Goal: Task Accomplishment & Management: Manage account settings

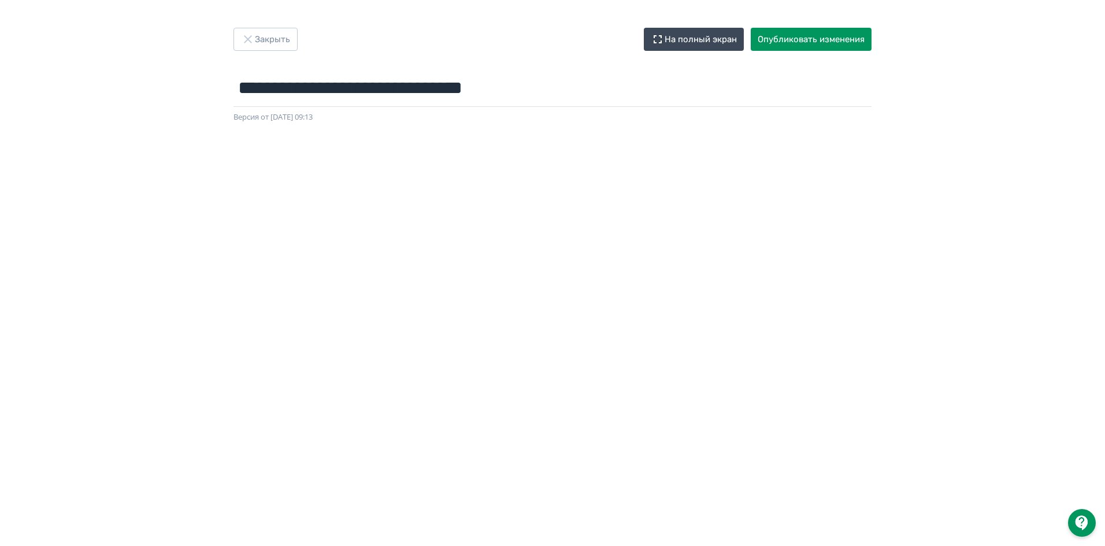
click at [20, 519] on div at bounding box center [552, 383] width 1105 height 520
click at [828, 42] on button "Опубликовать изменения" at bounding box center [811, 39] width 121 height 23
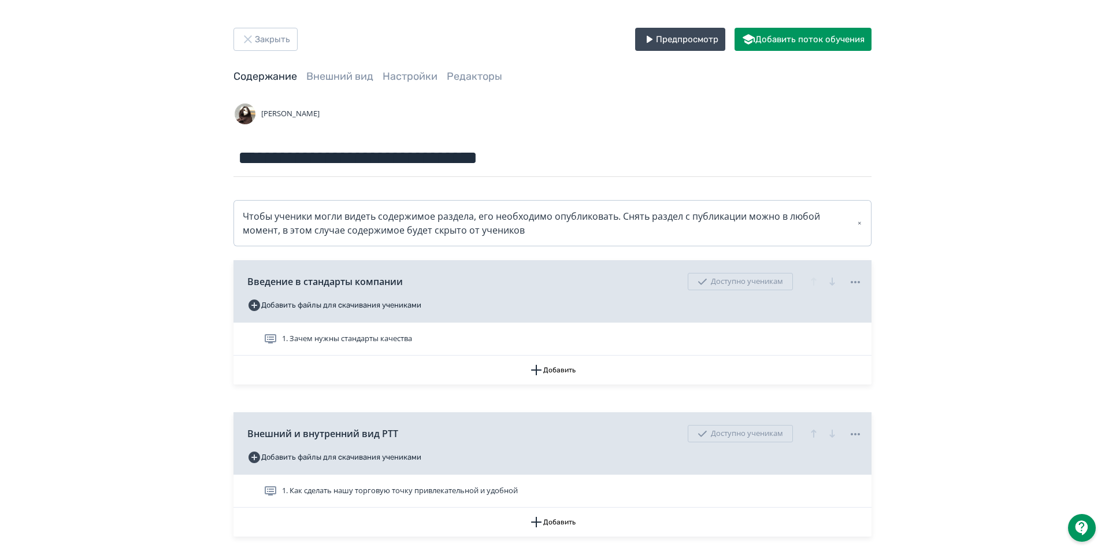
scroll to position [231, 0]
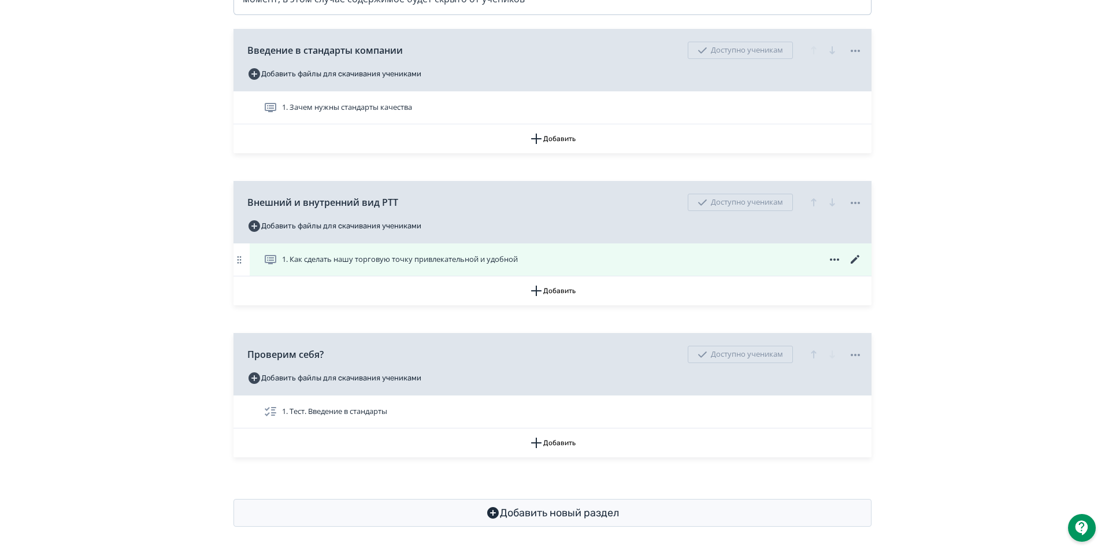
click at [854, 258] on icon at bounding box center [855, 260] width 14 height 14
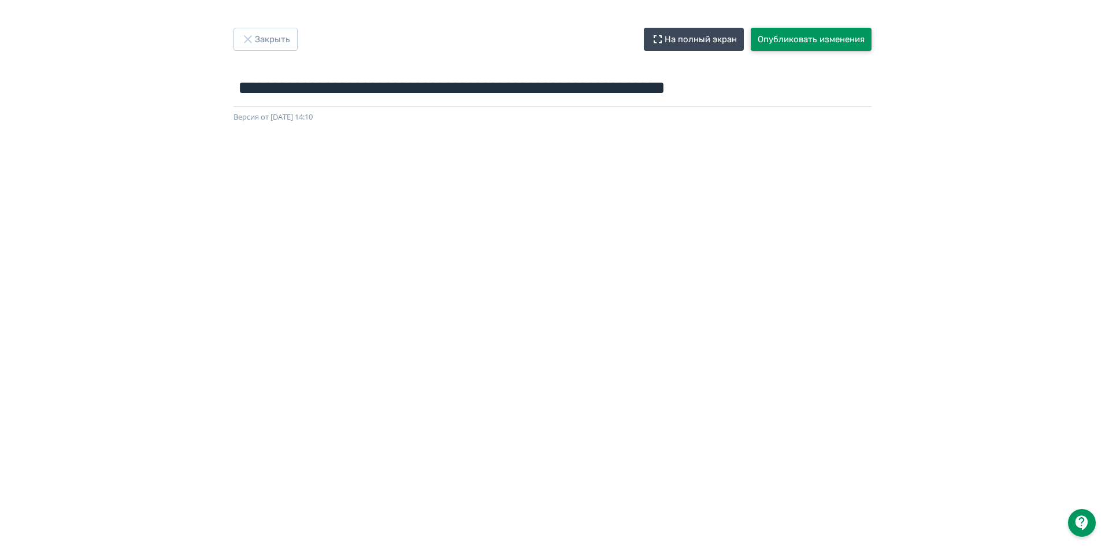
click at [781, 43] on button "Опубликовать изменения" at bounding box center [811, 39] width 121 height 23
click at [829, 44] on button "Опубликовать изменения" at bounding box center [811, 39] width 121 height 23
click at [799, 36] on button "Опубликовать изменения" at bounding box center [811, 39] width 121 height 23
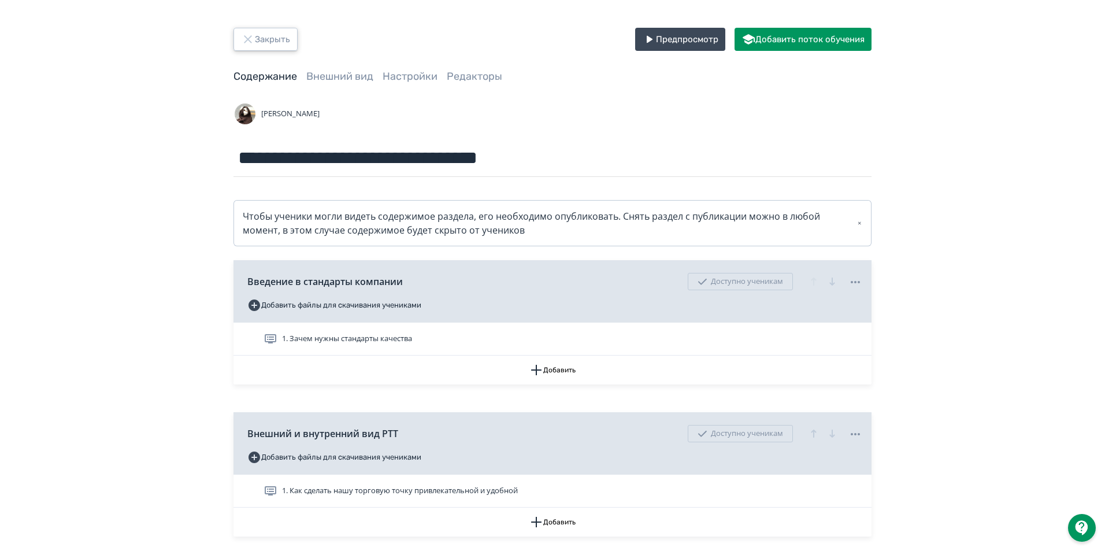
click at [250, 38] on icon "button" at bounding box center [248, 39] width 14 height 14
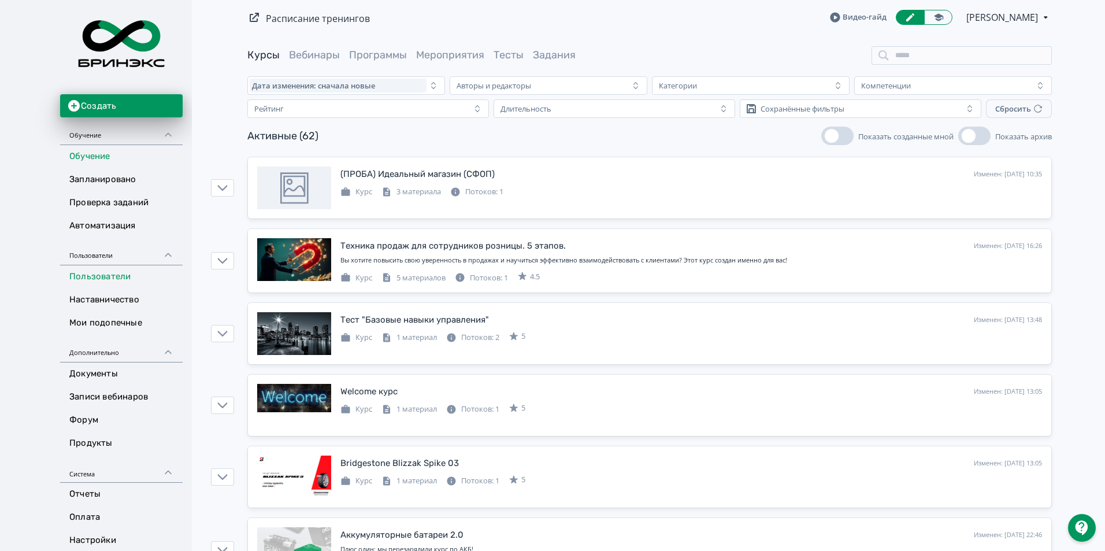
click at [90, 275] on link "Пользователи" at bounding box center [121, 276] width 123 height 23
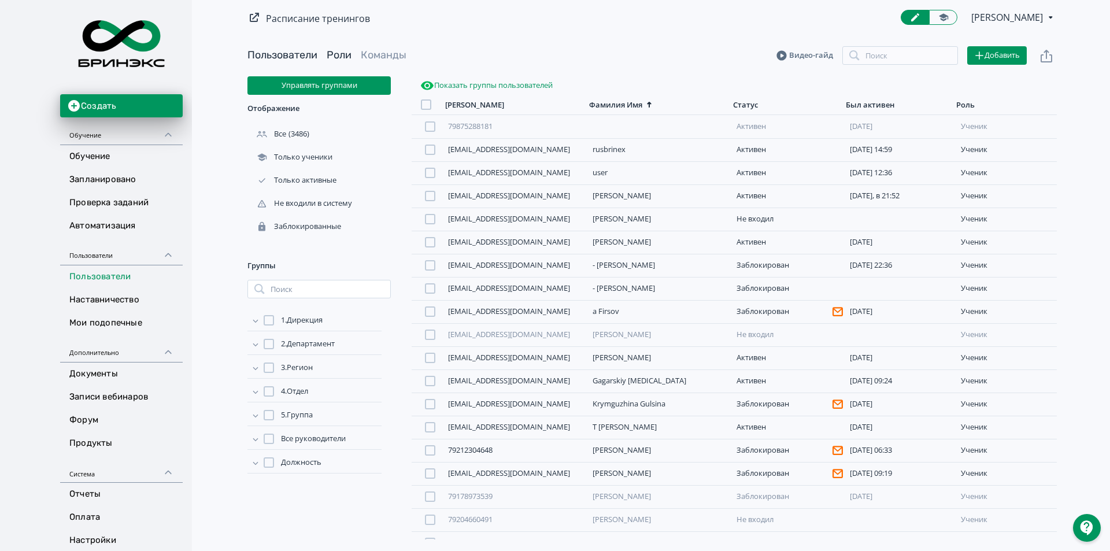
click at [333, 55] on link "Роли" at bounding box center [339, 55] width 25 height 13
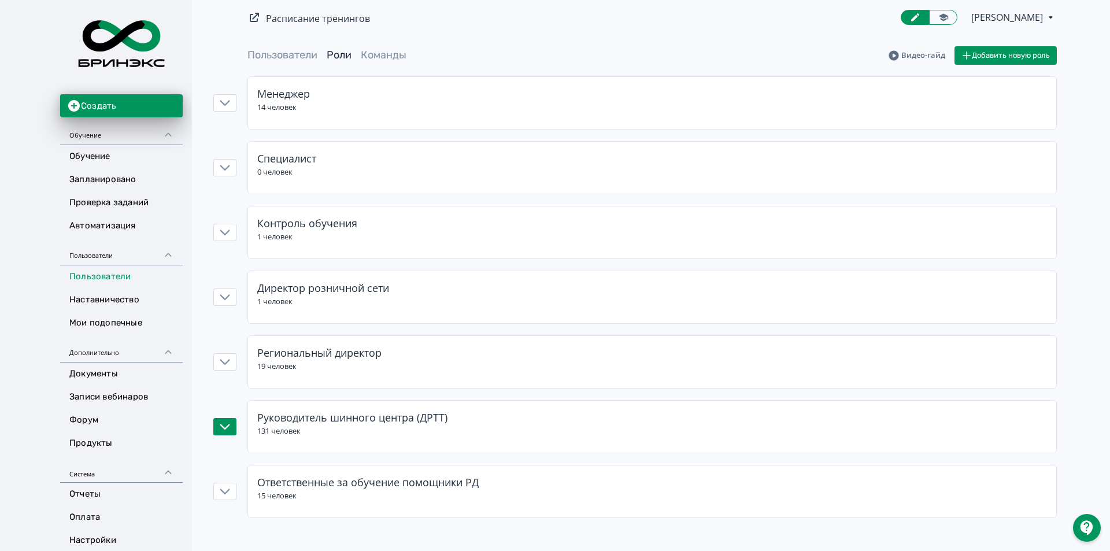
click at [571, 421] on div "Руководитель шинного центра (ДРТТ)" at bounding box center [651, 418] width 789 height 16
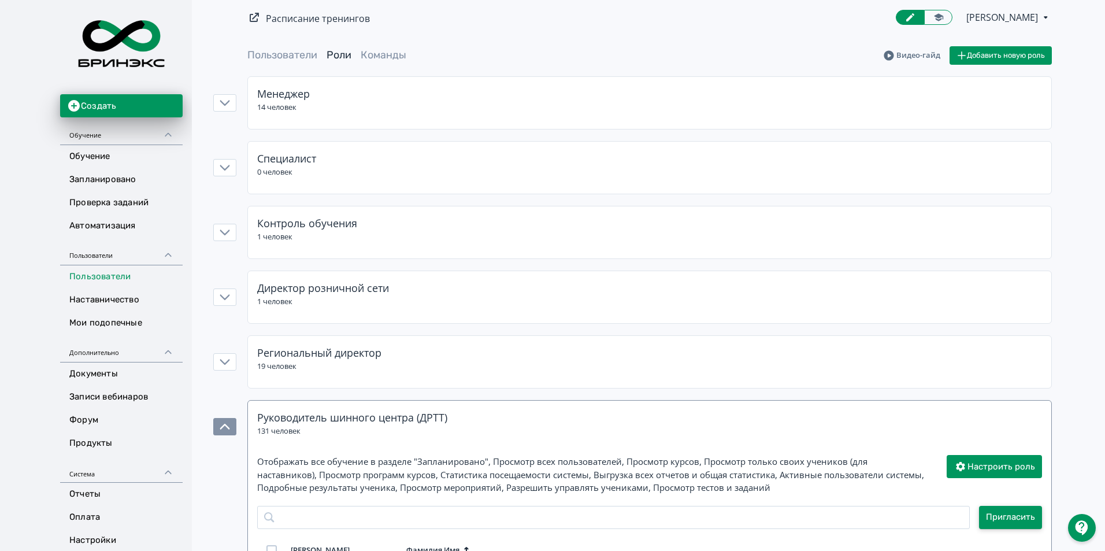
click at [995, 511] on button "Пригласить" at bounding box center [1010, 517] width 63 height 23
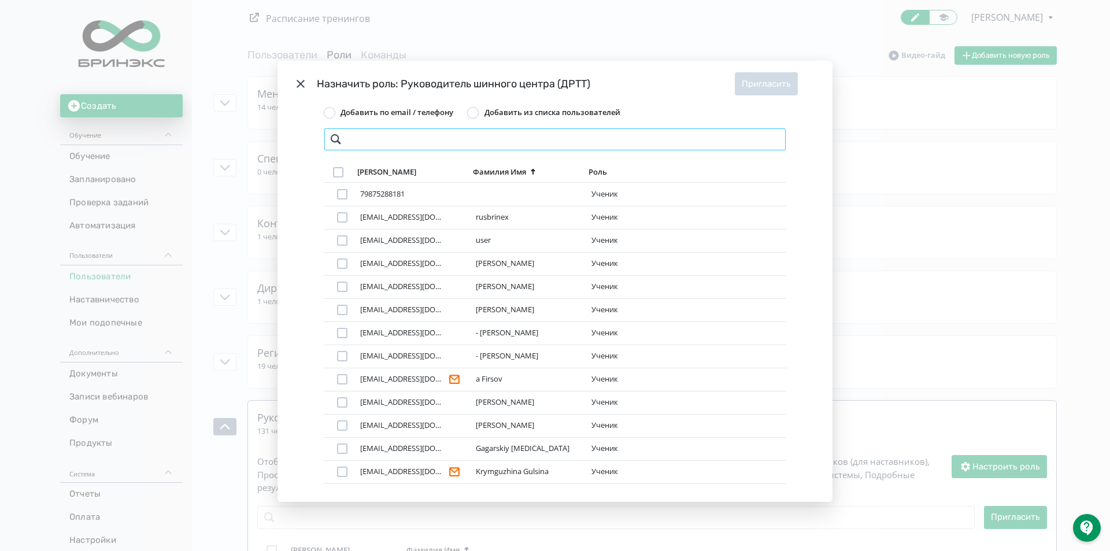
click at [370, 136] on input "Modal" at bounding box center [555, 139] width 462 height 23
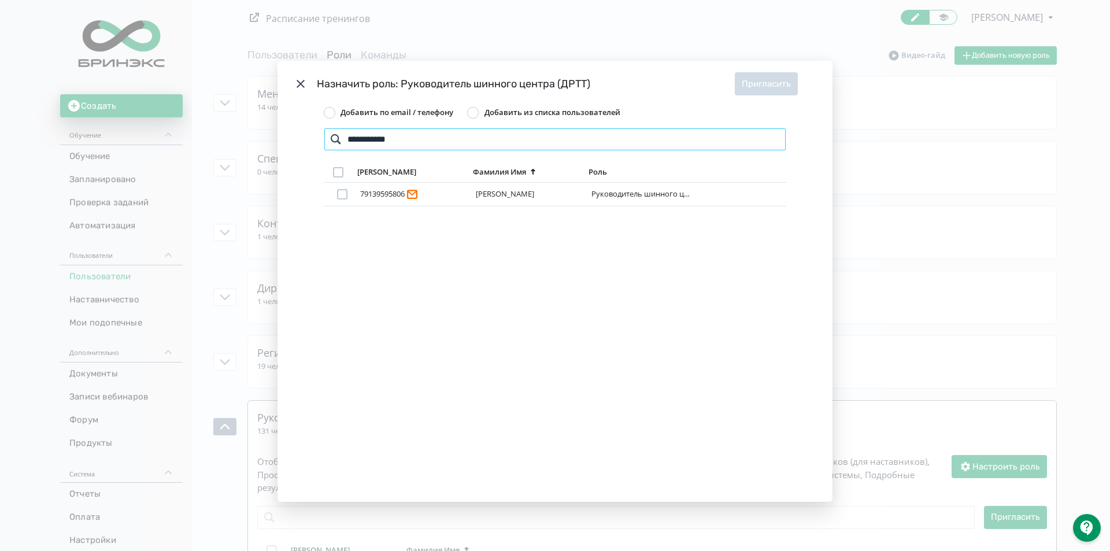
type input "**********"
click at [294, 84] on icon "Modal" at bounding box center [301, 84] width 14 height 14
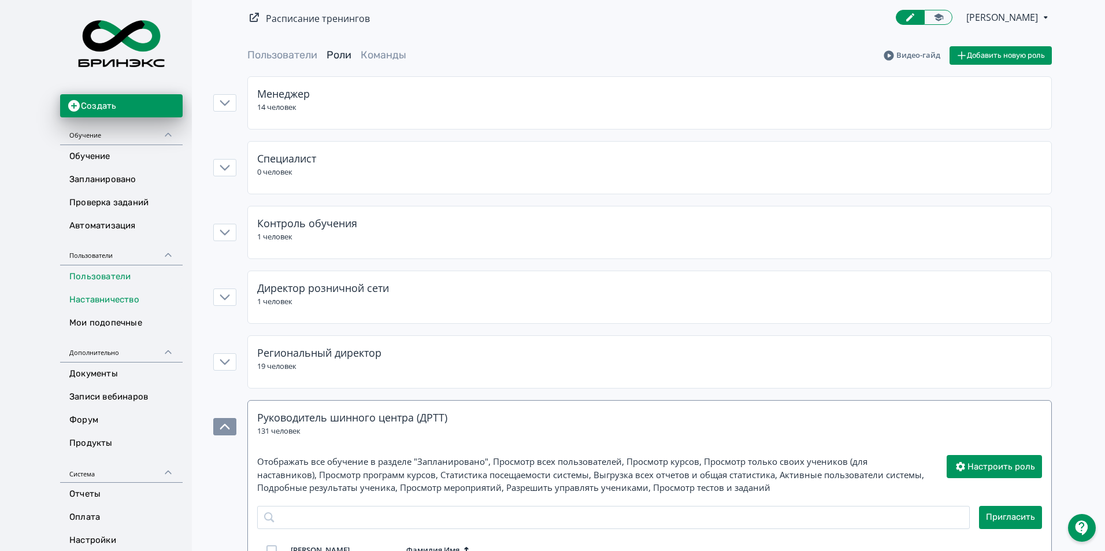
click at [117, 299] on link "Наставничество" at bounding box center [121, 299] width 123 height 23
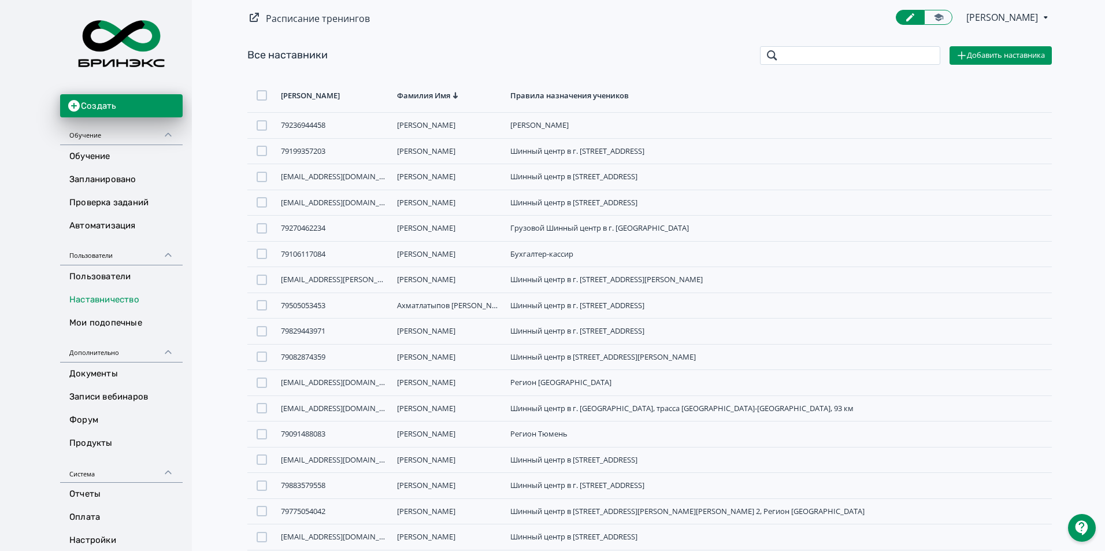
click at [855, 62] on input "search" at bounding box center [850, 55] width 180 height 18
click at [999, 53] on button "Добавить наставника" at bounding box center [1000, 55] width 102 height 18
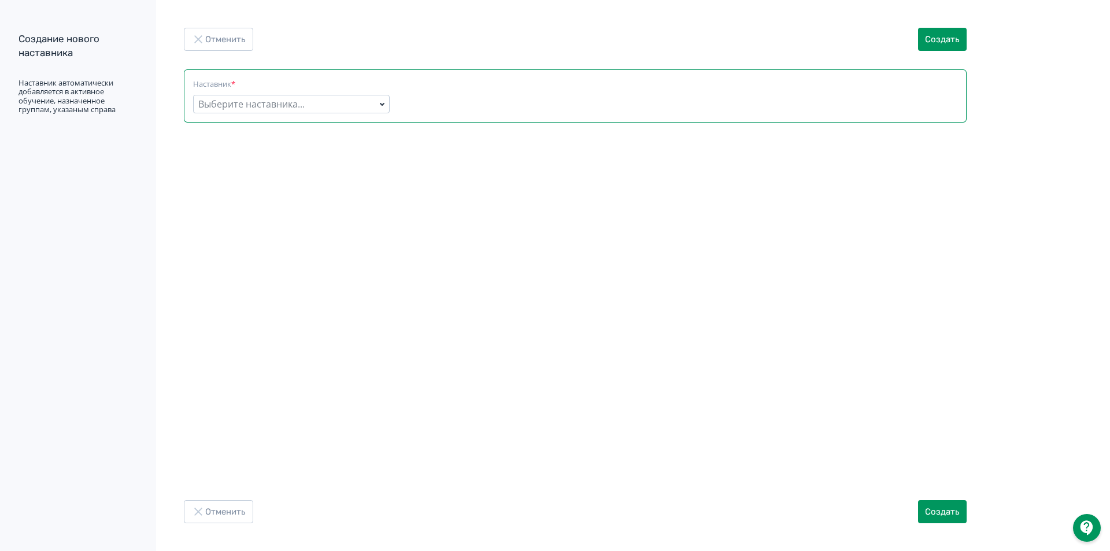
click at [229, 102] on div "Выберите наставника..." at bounding box center [251, 104] width 106 height 14
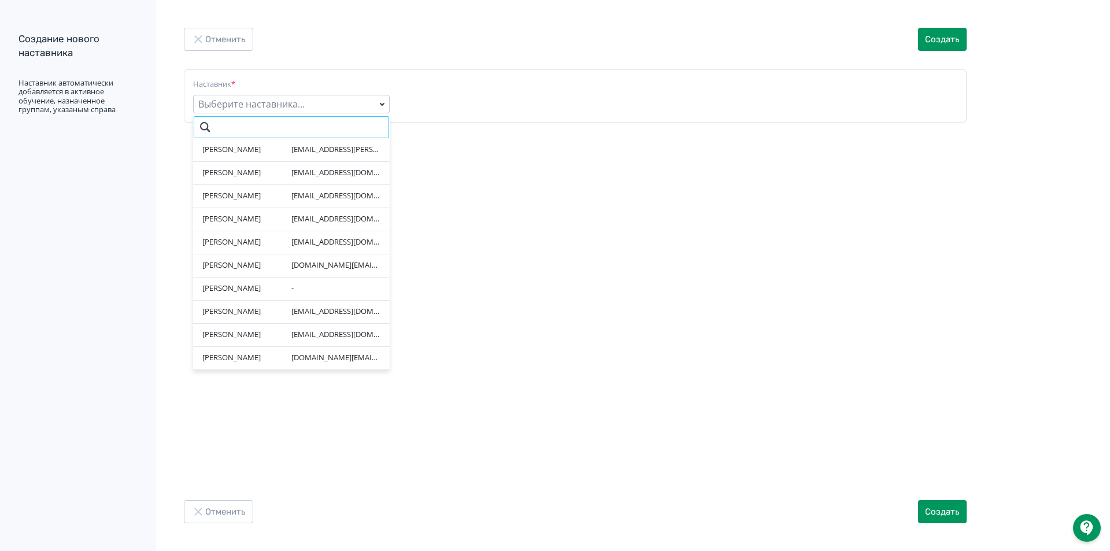
click at [233, 129] on input "search" at bounding box center [291, 127] width 196 height 23
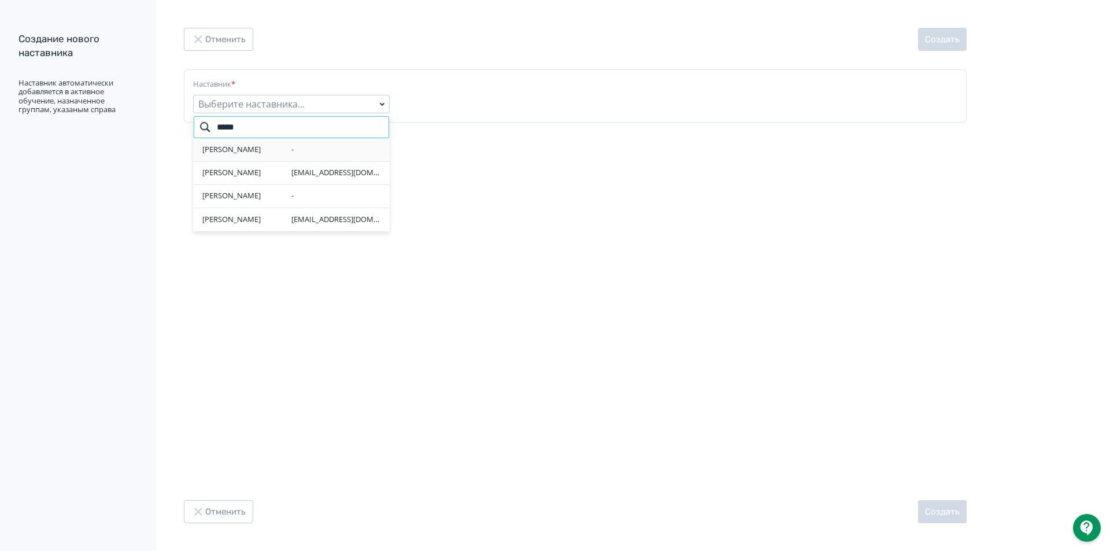
type input "*****"
click at [218, 150] on div "Кузнецова Елена" at bounding box center [246, 150] width 89 height 12
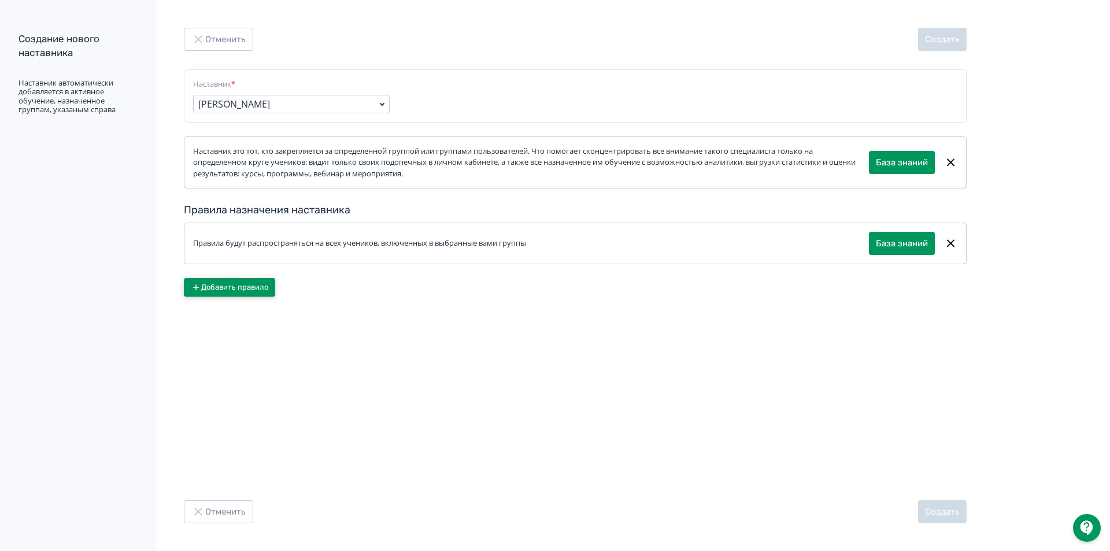
click at [237, 292] on button "Добавить правило" at bounding box center [229, 287] width 91 height 18
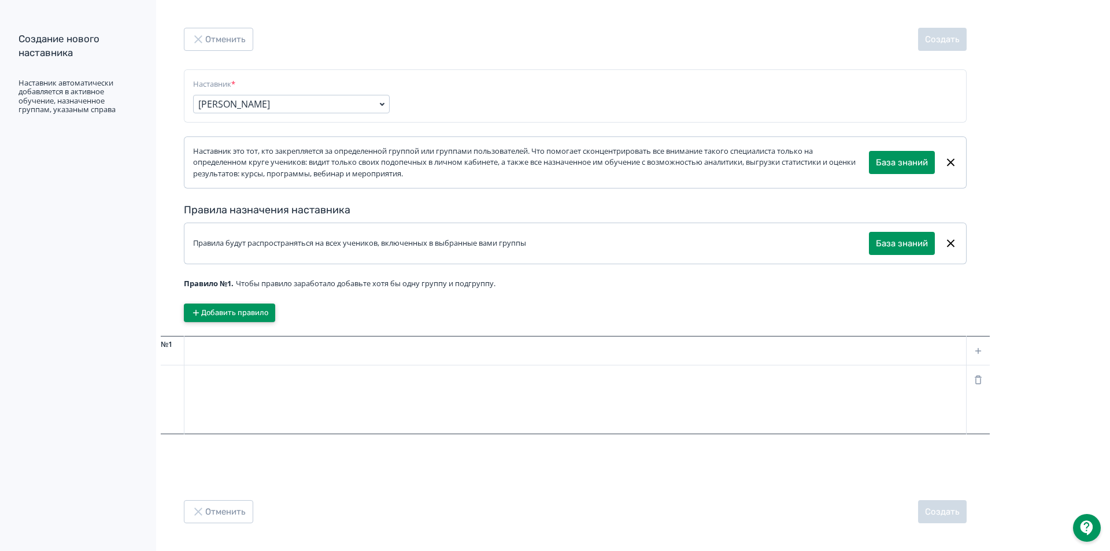
click at [233, 312] on button "Добавить правило" at bounding box center [229, 312] width 91 height 18
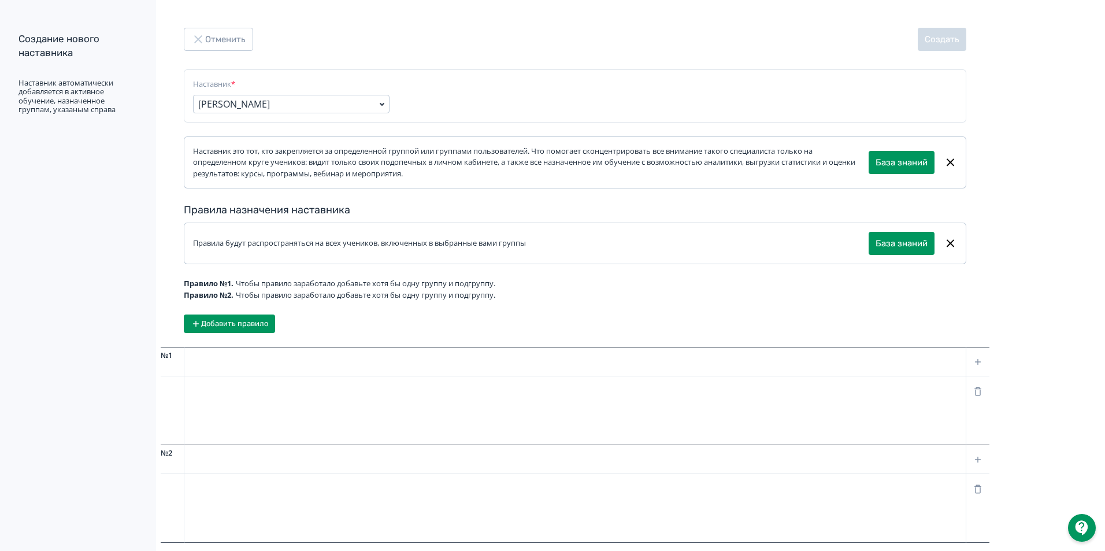
click at [980, 355] on div at bounding box center [977, 361] width 23 height 29
click at [977, 359] on icon at bounding box center [978, 362] width 10 height 10
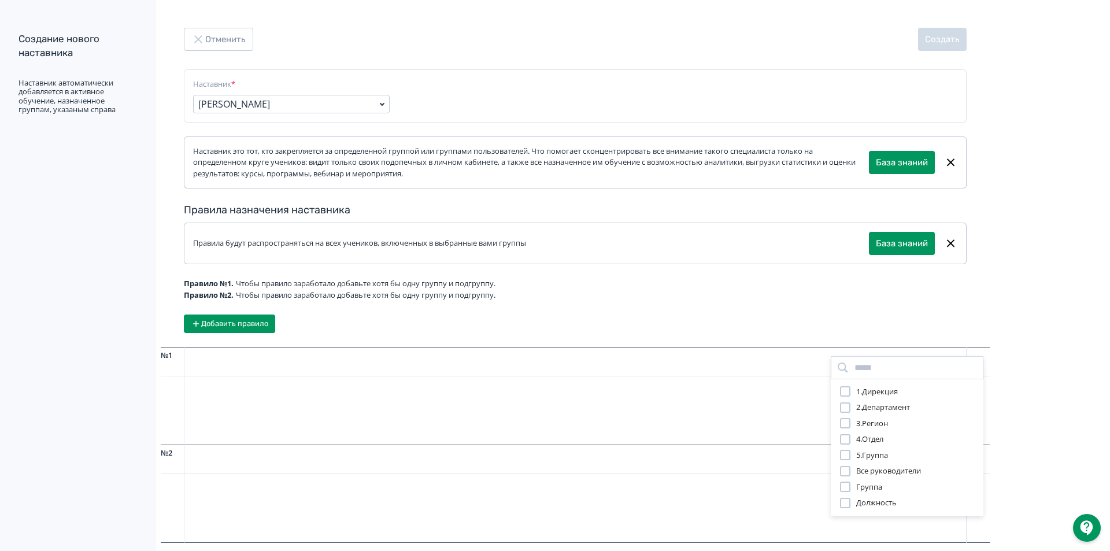
click at [848, 419] on div at bounding box center [845, 423] width 10 height 10
drag, startPoint x: 1107, startPoint y: 373, endPoint x: 1101, endPoint y: 373, distance: 6.4
click at [1104, 373] on div "1.Дирекция 2.Департамент 3.Регион 4.Отдел 5.Группа Все руководители Группа Долж…" at bounding box center [555, 275] width 1110 height 551
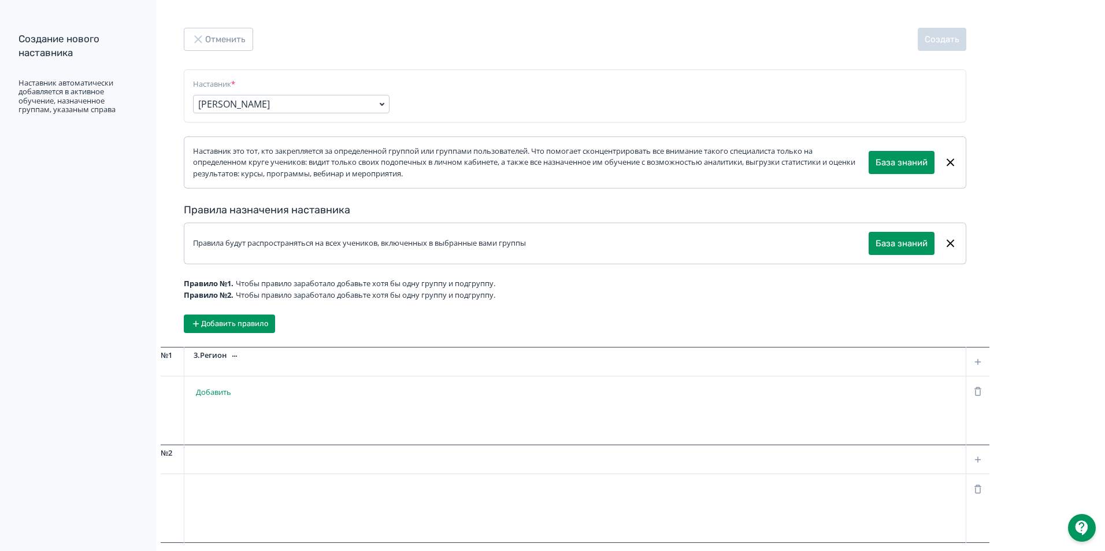
click at [979, 457] on icon at bounding box center [978, 459] width 10 height 10
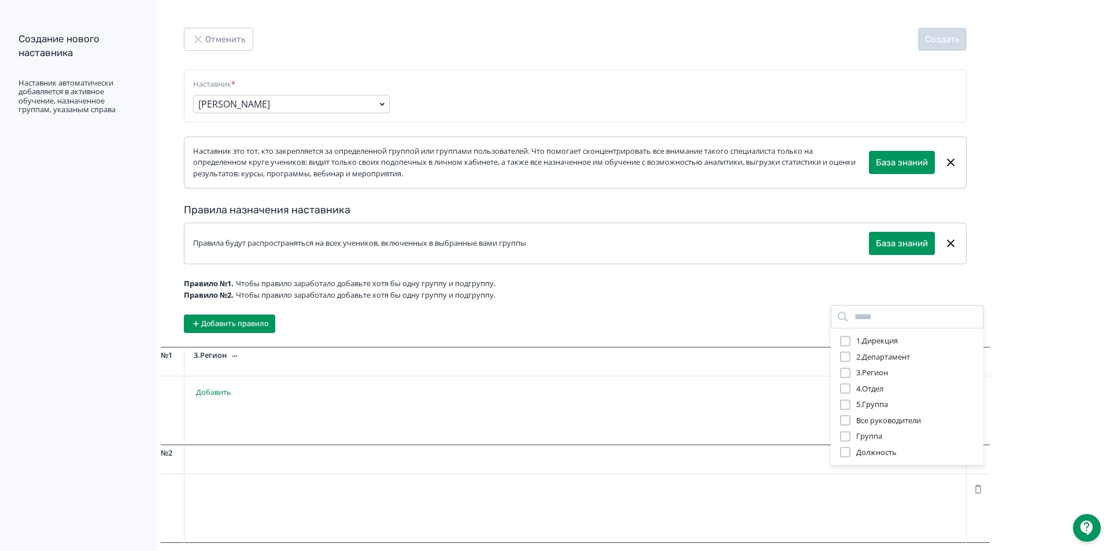
click at [848, 374] on div at bounding box center [845, 373] width 10 height 10
click at [213, 388] on div "1.Дирекция 2.Департамент 3.Регион 4.Отдел 5.Группа Все руководители Группа Долж…" at bounding box center [555, 275] width 1110 height 551
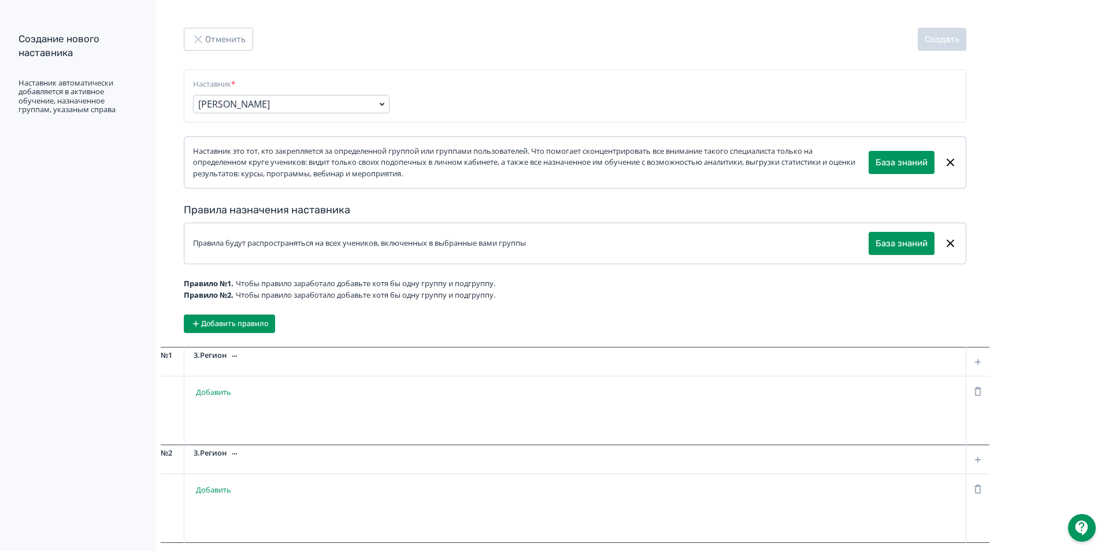
click at [213, 388] on button "Добавить" at bounding box center [214, 392] width 40 height 18
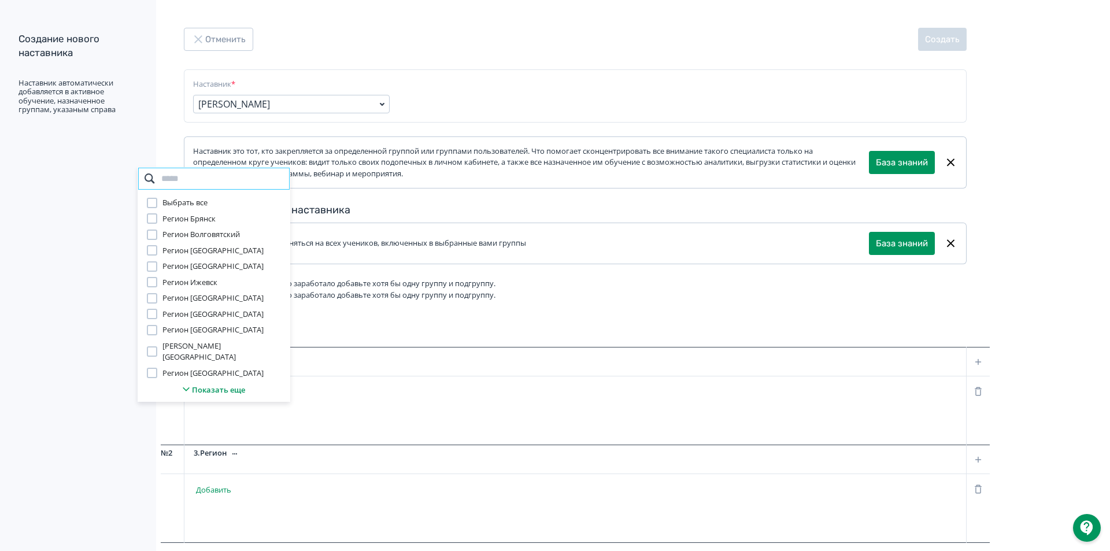
click at [195, 190] on input "search" at bounding box center [214, 178] width 153 height 23
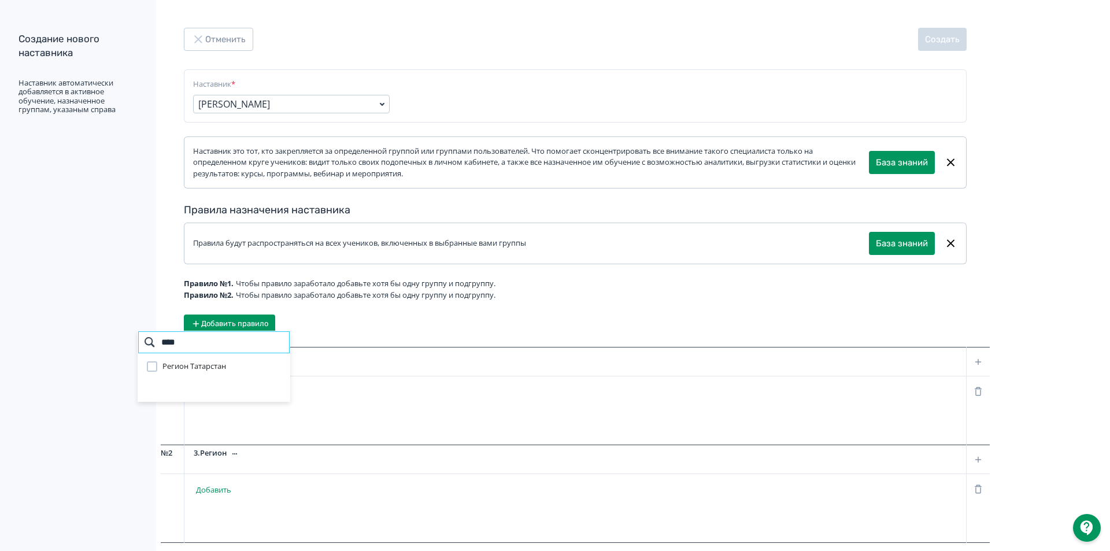
type input "****"
click at [151, 368] on div at bounding box center [152, 366] width 10 height 10
click at [206, 491] on div "**** Регион Татарстан" at bounding box center [555, 275] width 1110 height 551
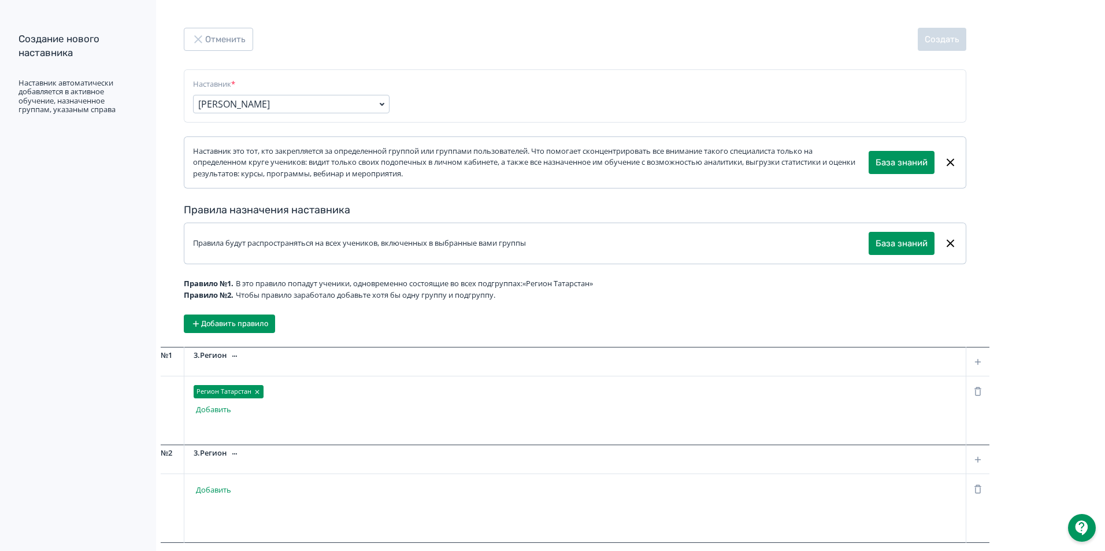
click at [206, 491] on button "Добавить" at bounding box center [214, 490] width 40 height 18
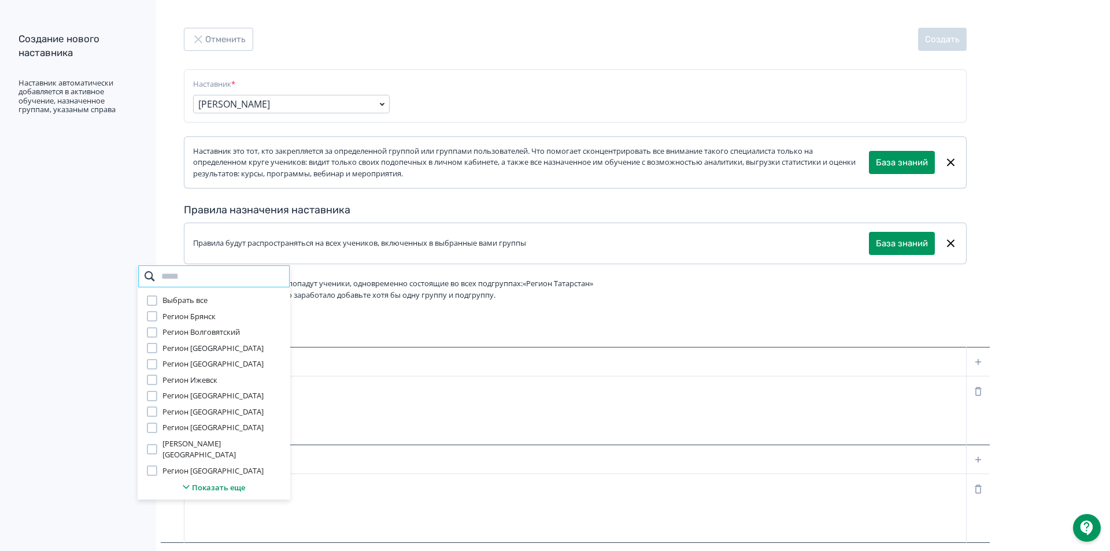
click at [179, 288] on input "search" at bounding box center [214, 276] width 153 height 23
click at [154, 401] on div at bounding box center [152, 396] width 10 height 10
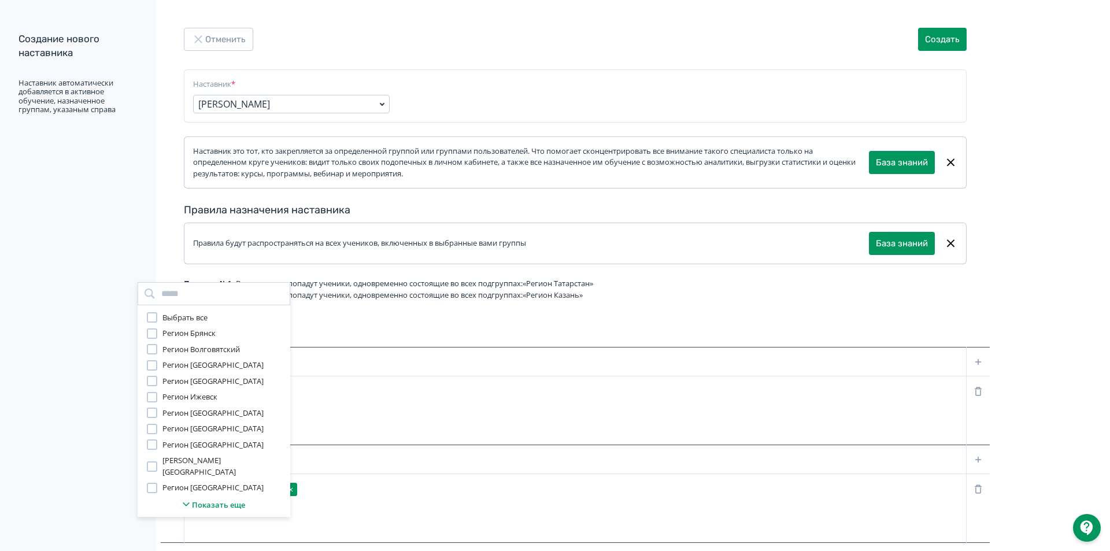
click at [1040, 59] on div "Выбрать все Регион Брянск Регион Волговятский Регион Воронеж Регион Екатеринбур…" at bounding box center [555, 275] width 1110 height 551
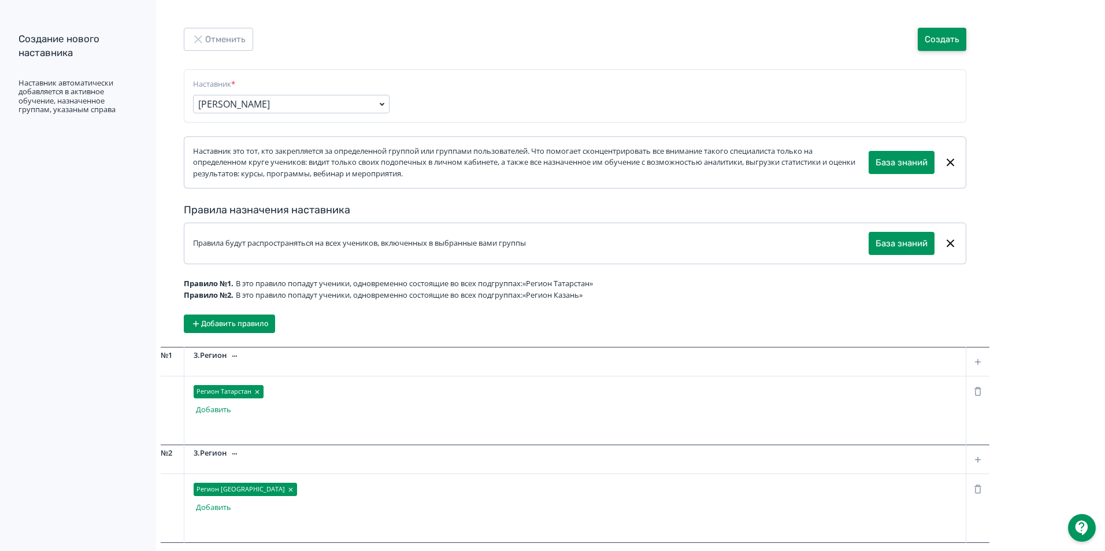
click at [937, 33] on button "Создать" at bounding box center [942, 39] width 49 height 23
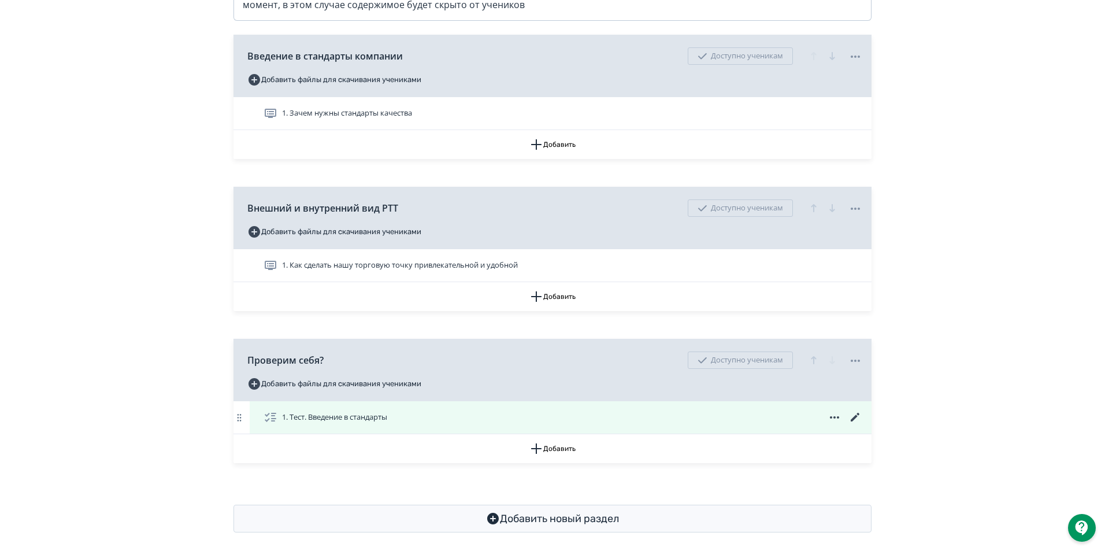
scroll to position [231, 0]
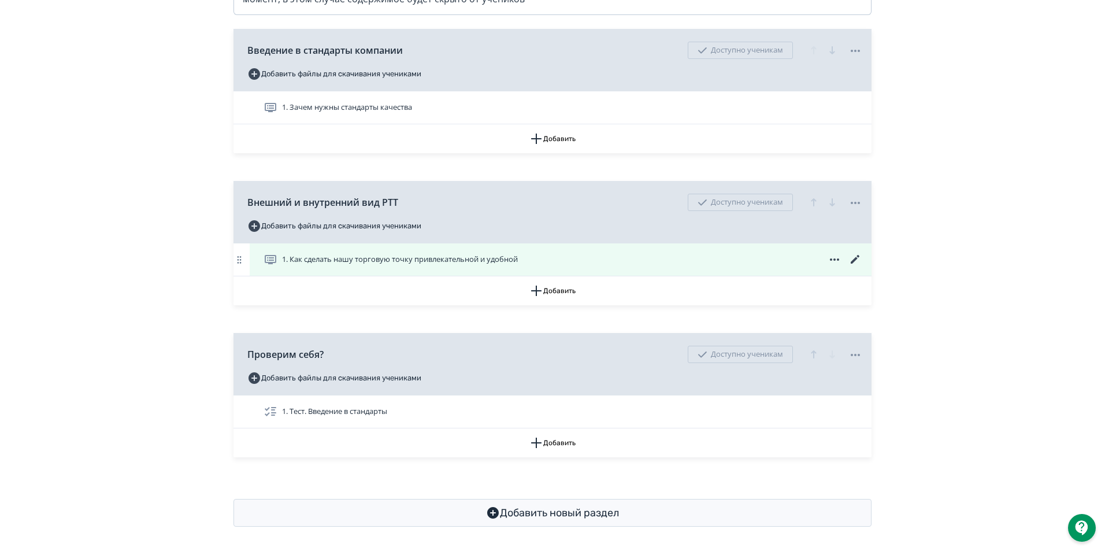
click at [855, 265] on icon at bounding box center [855, 260] width 14 height 14
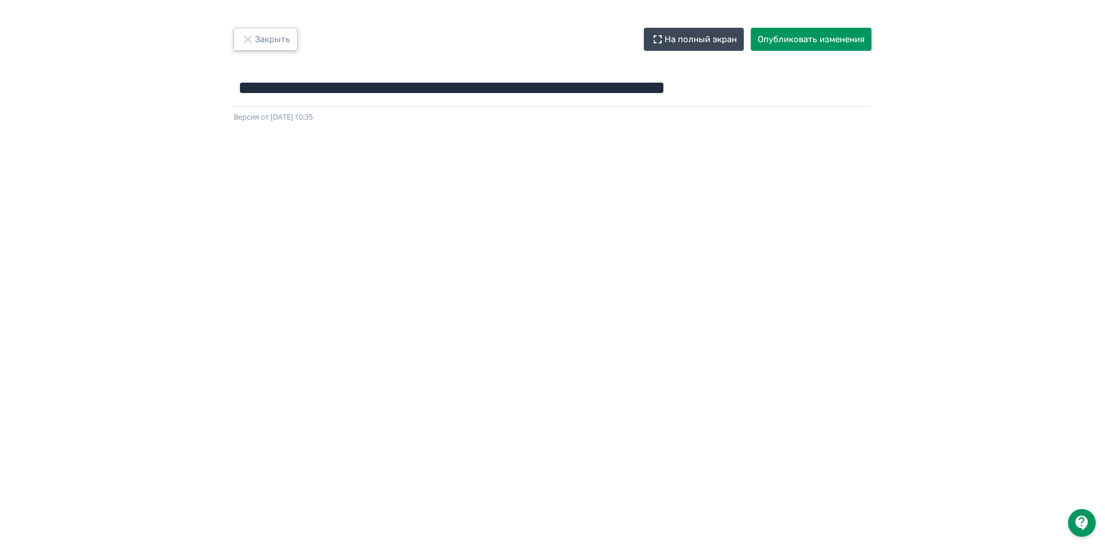
click at [246, 39] on icon "button" at bounding box center [248, 39] width 14 height 14
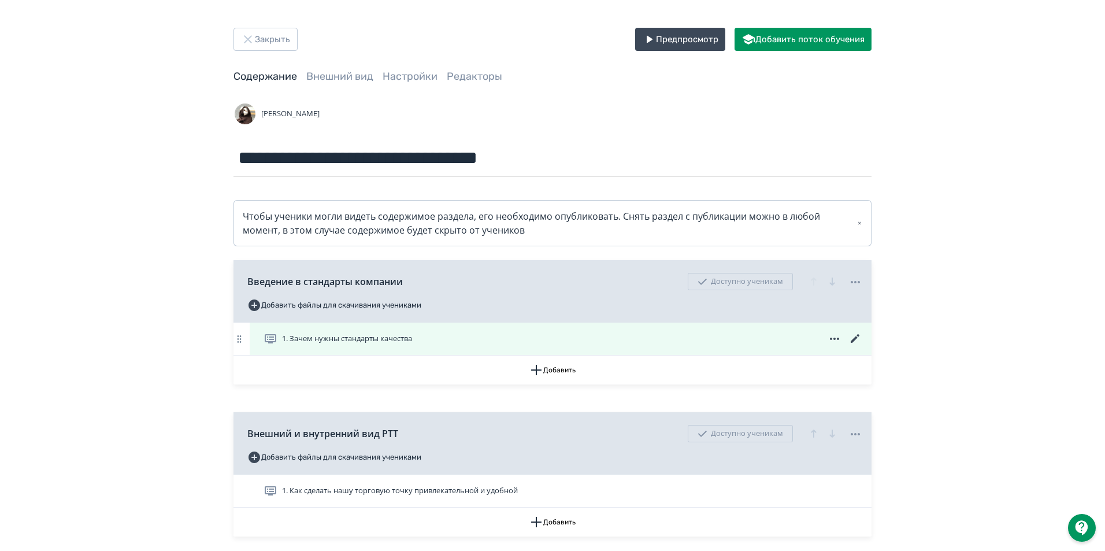
click at [852, 338] on icon at bounding box center [855, 339] width 14 height 14
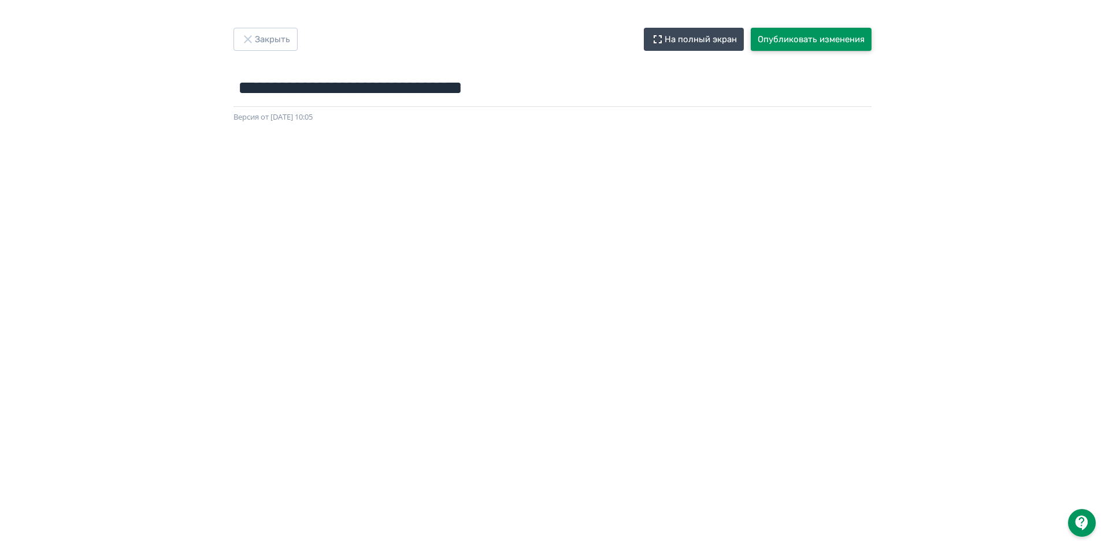
click at [813, 43] on button "Опубликовать изменения" at bounding box center [811, 39] width 121 height 23
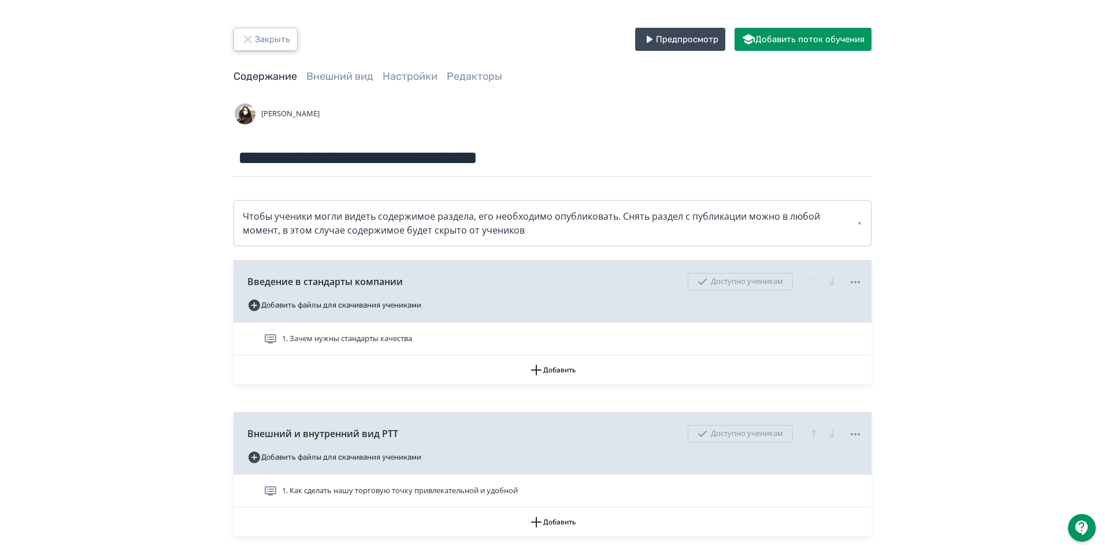
click at [247, 35] on icon "button" at bounding box center [248, 39] width 14 height 14
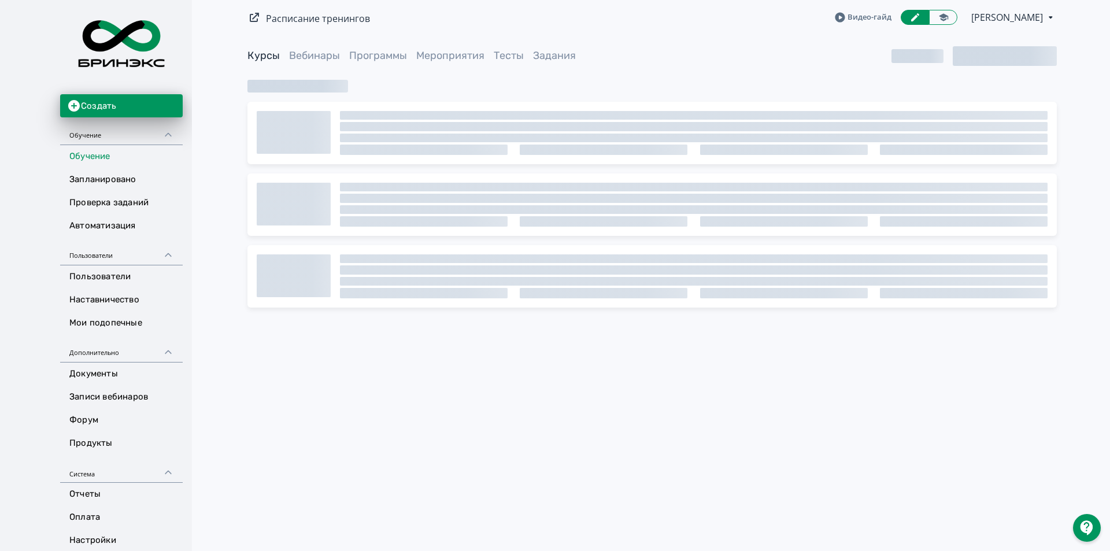
click at [944, 3] on div "Расписание тренингов Видео-гайд Елена Назарова PRO Повысьте эффективность платф…" at bounding box center [651, 17] width 809 height 35
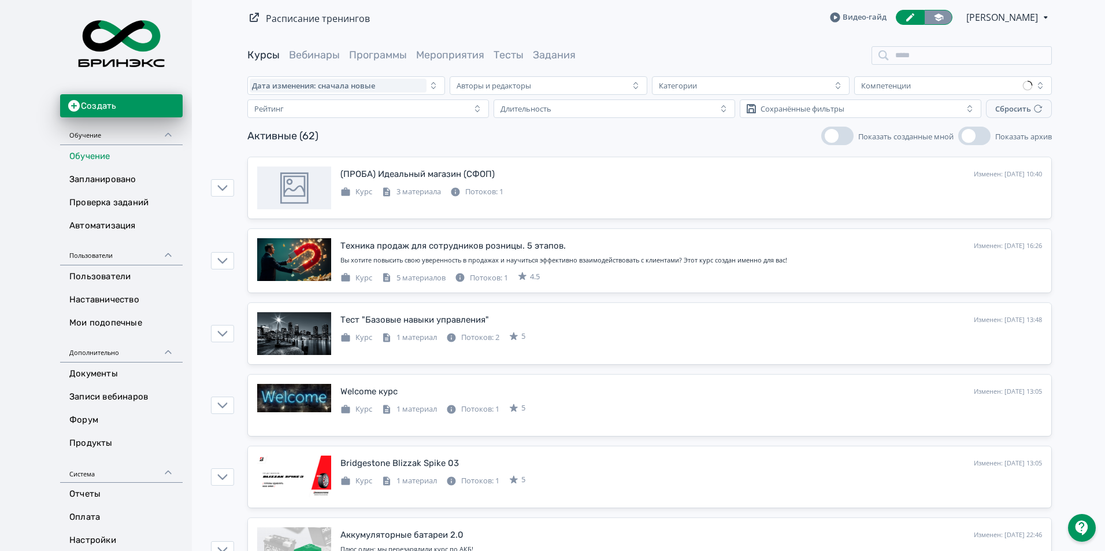
click at [945, 22] on link at bounding box center [938, 17] width 28 height 15
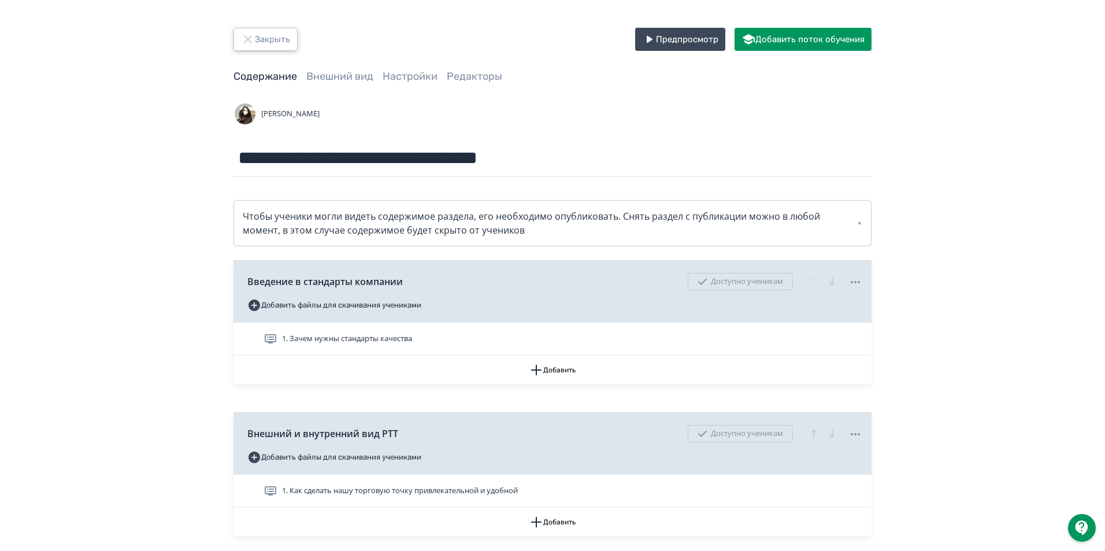
click at [274, 40] on button "Закрыть" at bounding box center [265, 39] width 64 height 23
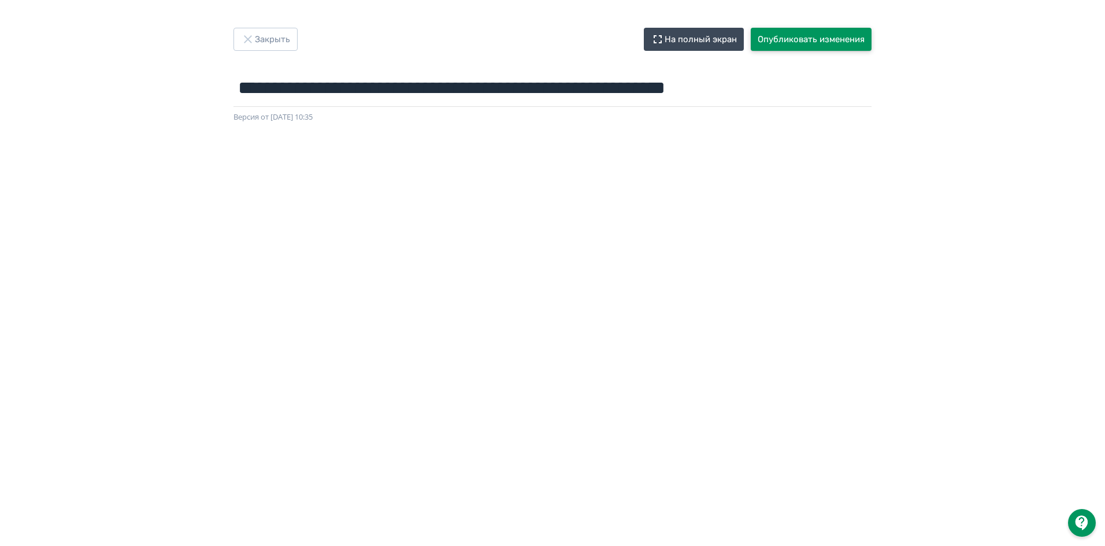
click at [778, 36] on button "Опубликовать изменения" at bounding box center [811, 39] width 121 height 23
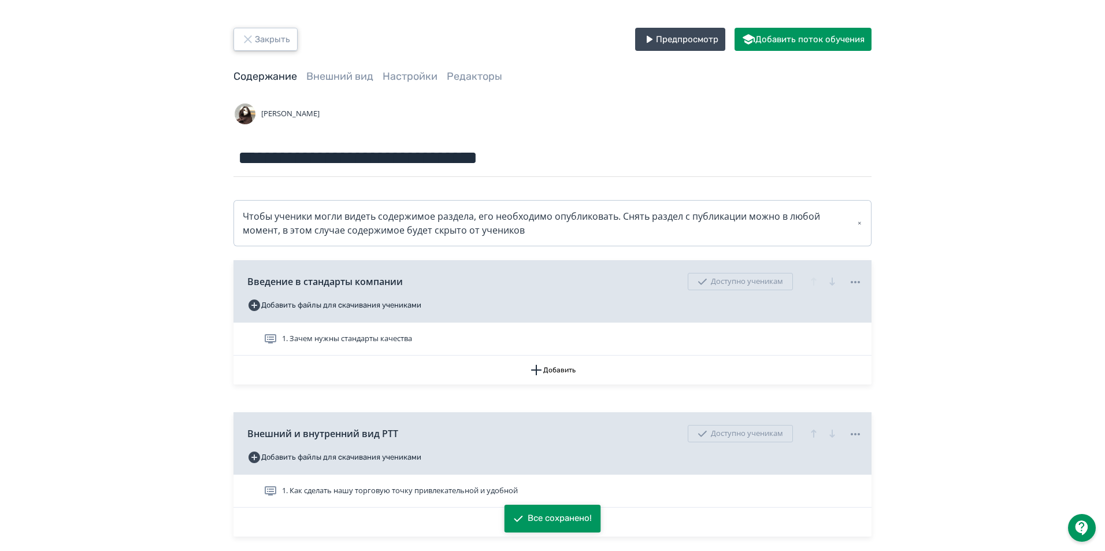
click at [280, 28] on button "Закрыть" at bounding box center [265, 39] width 64 height 23
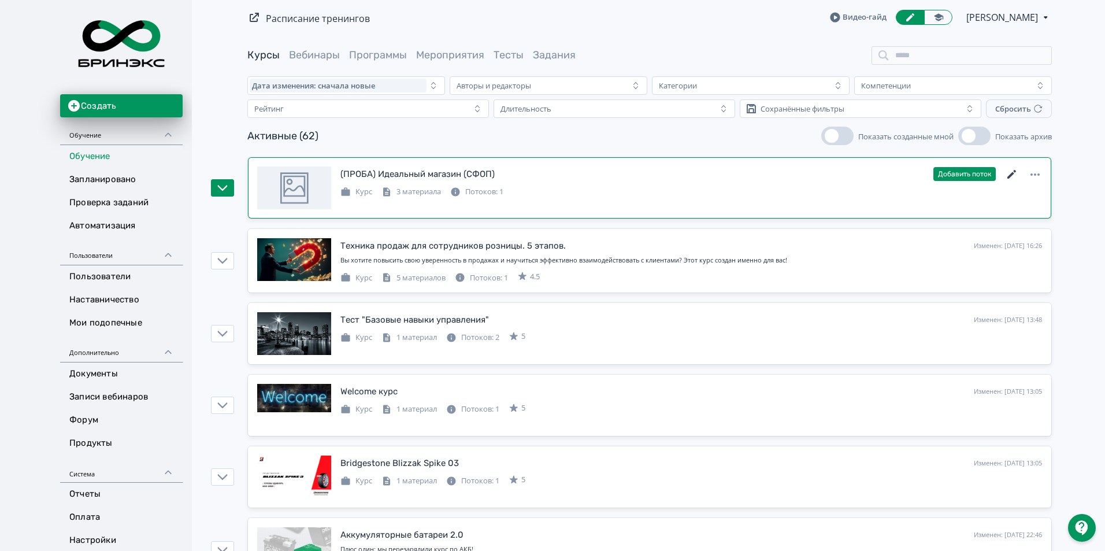
click at [1009, 172] on icon at bounding box center [1012, 175] width 14 height 14
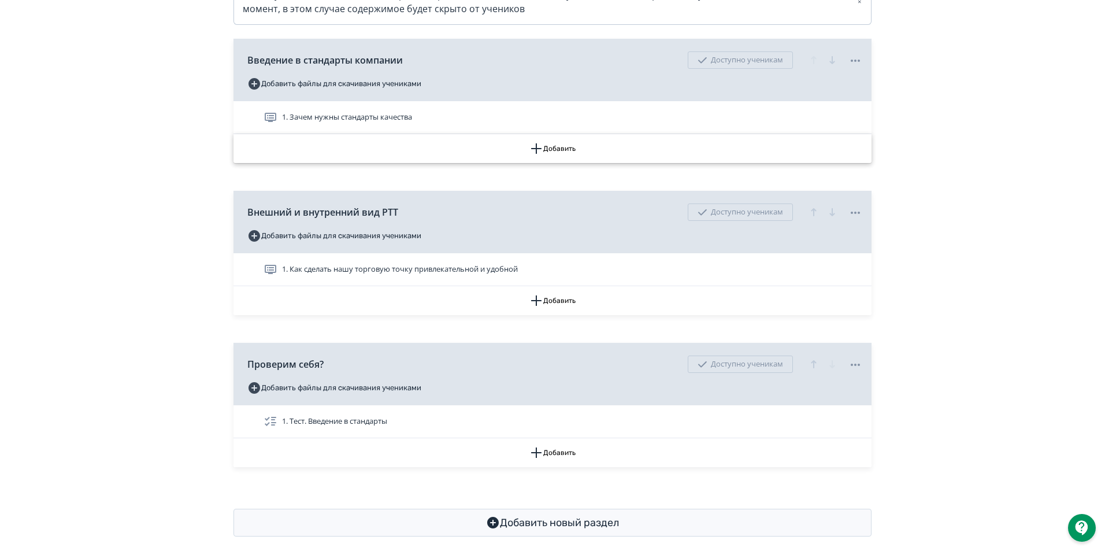
scroll to position [231, 0]
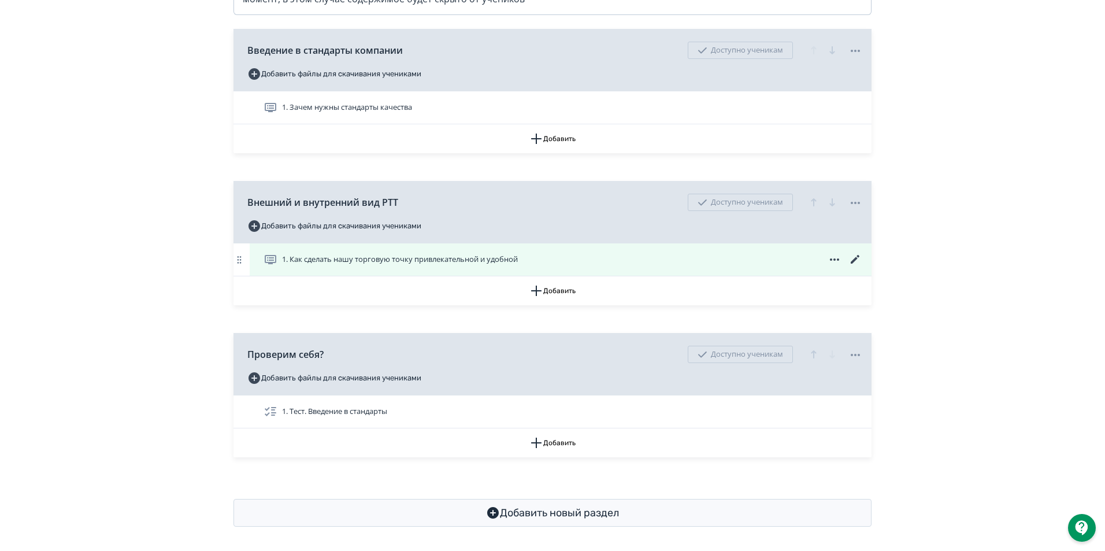
click at [855, 258] on icon at bounding box center [855, 259] width 9 height 9
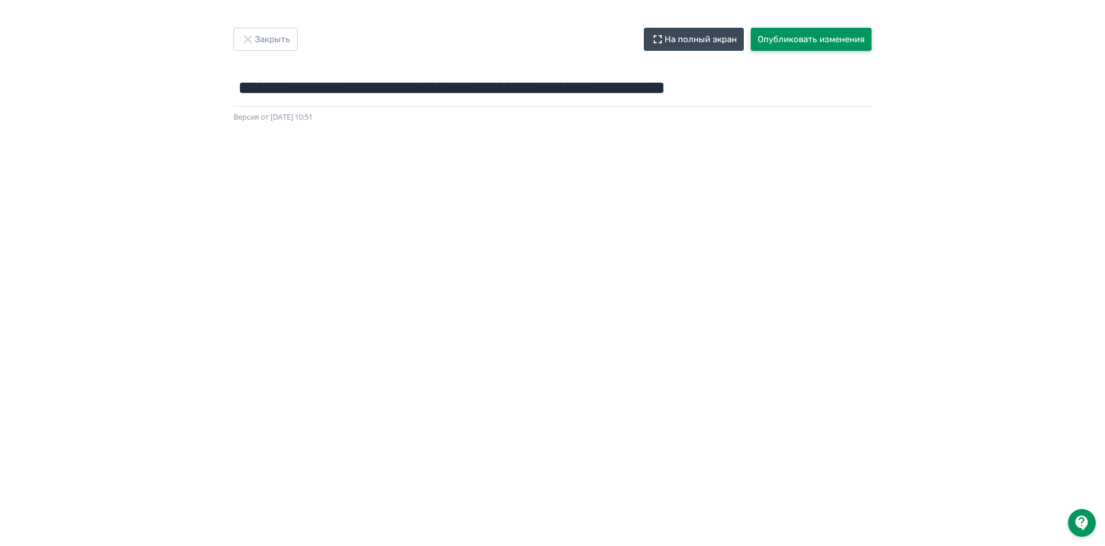
click at [819, 41] on button "Опубликовать изменения" at bounding box center [811, 39] width 121 height 23
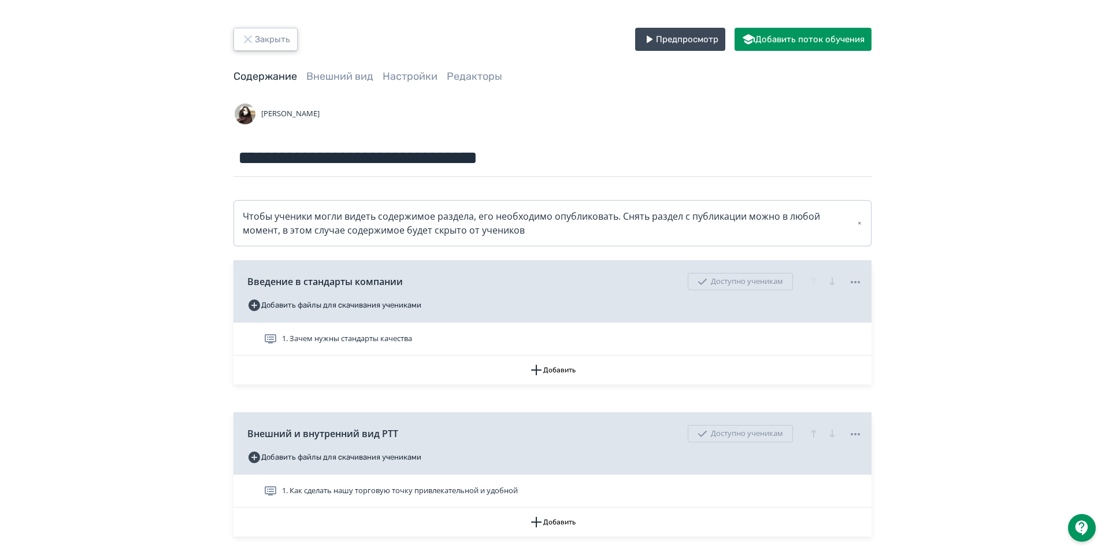
click at [258, 38] on button "Закрыть" at bounding box center [265, 39] width 64 height 23
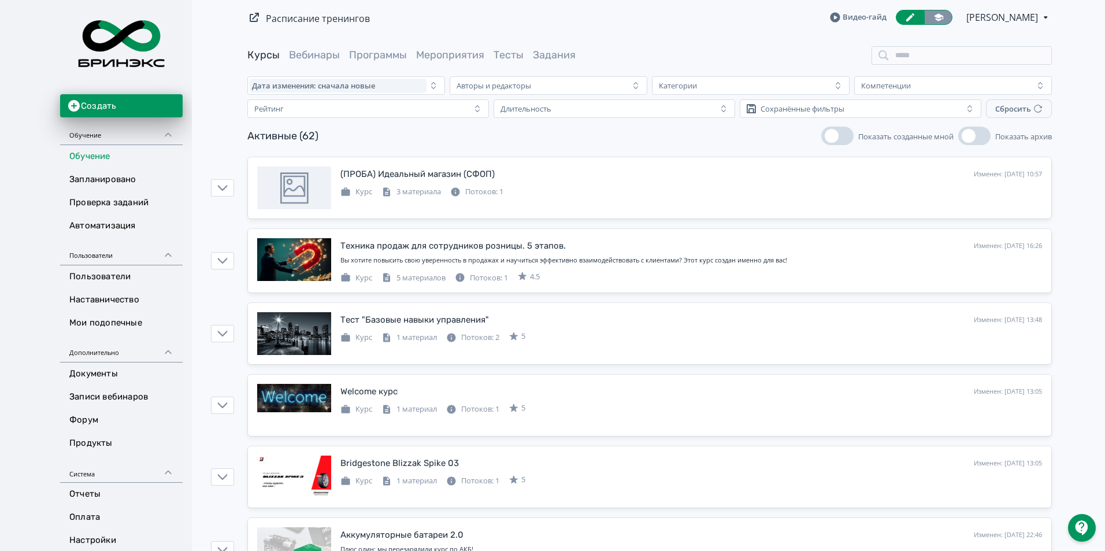
click at [945, 13] on link at bounding box center [938, 17] width 28 height 15
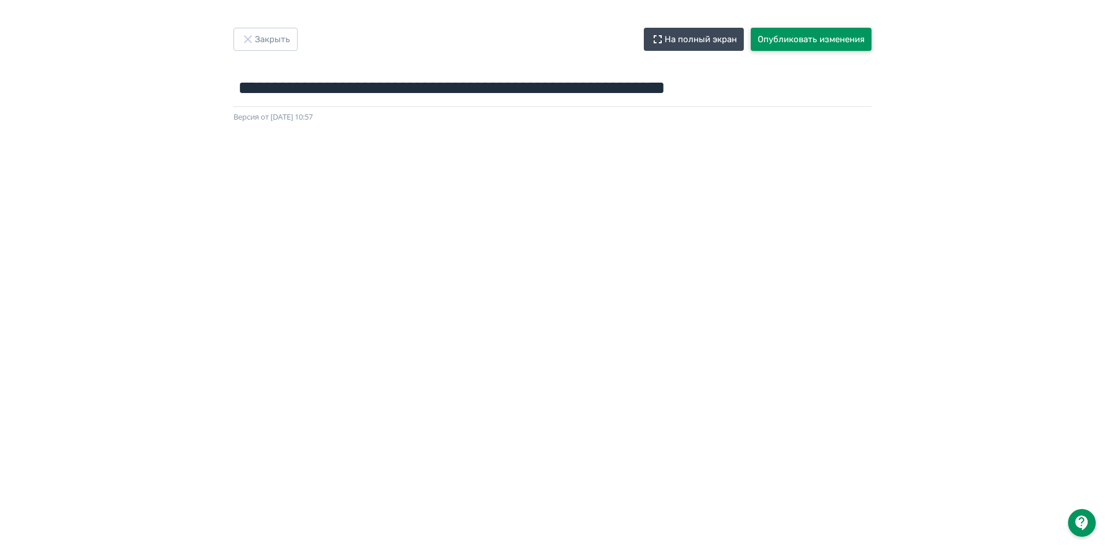
click at [833, 39] on button "Опубликовать изменения" at bounding box center [811, 39] width 121 height 23
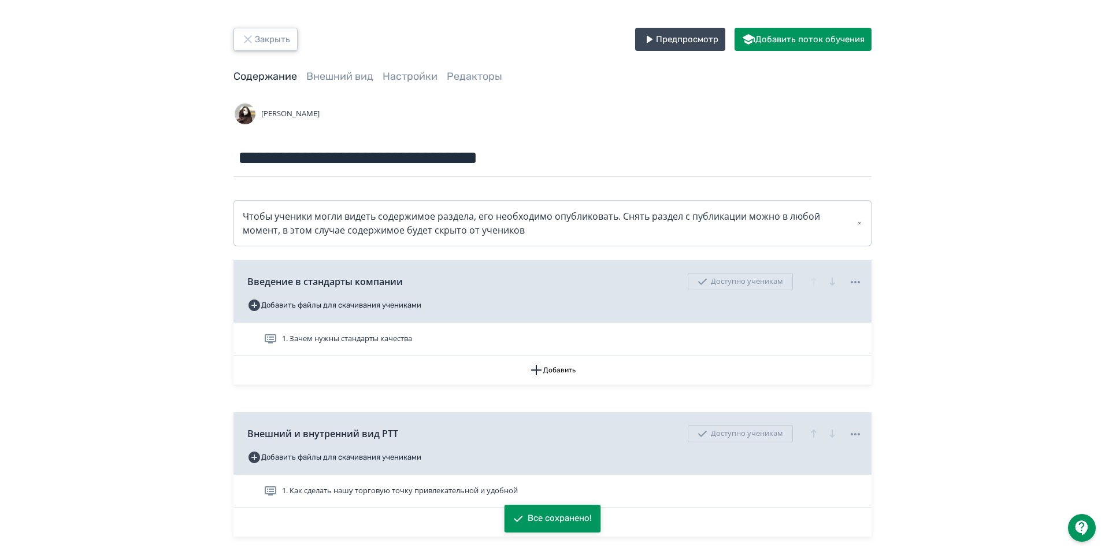
click at [244, 37] on icon "button" at bounding box center [248, 39] width 14 height 14
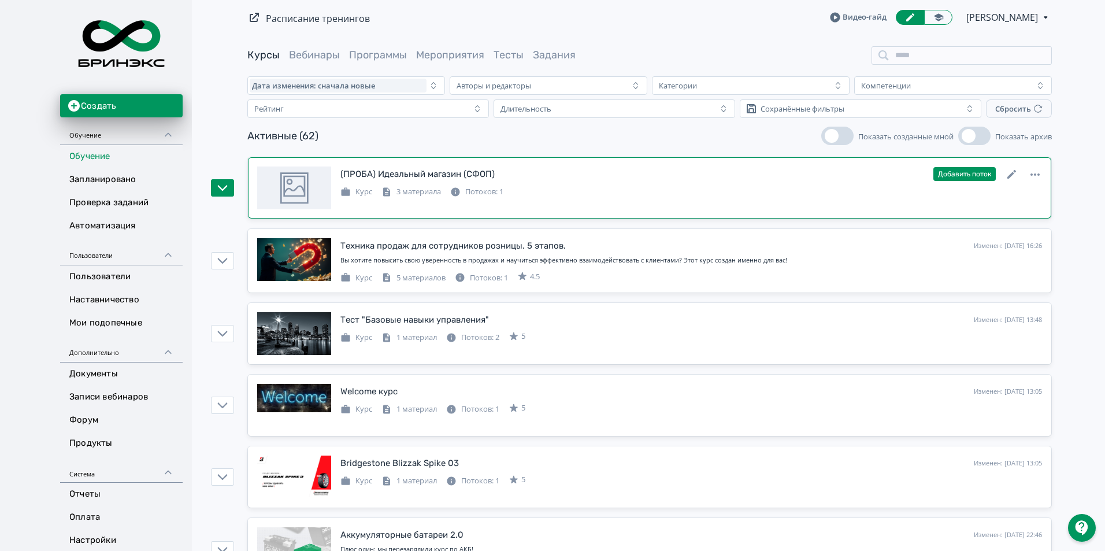
click at [680, 199] on div "(ПРОБА) Идеальный магазин (СФОП) Изменен: [DATE] 11:01 Добавить поток Курс 3 ма…" at bounding box center [649, 187] width 785 height 43
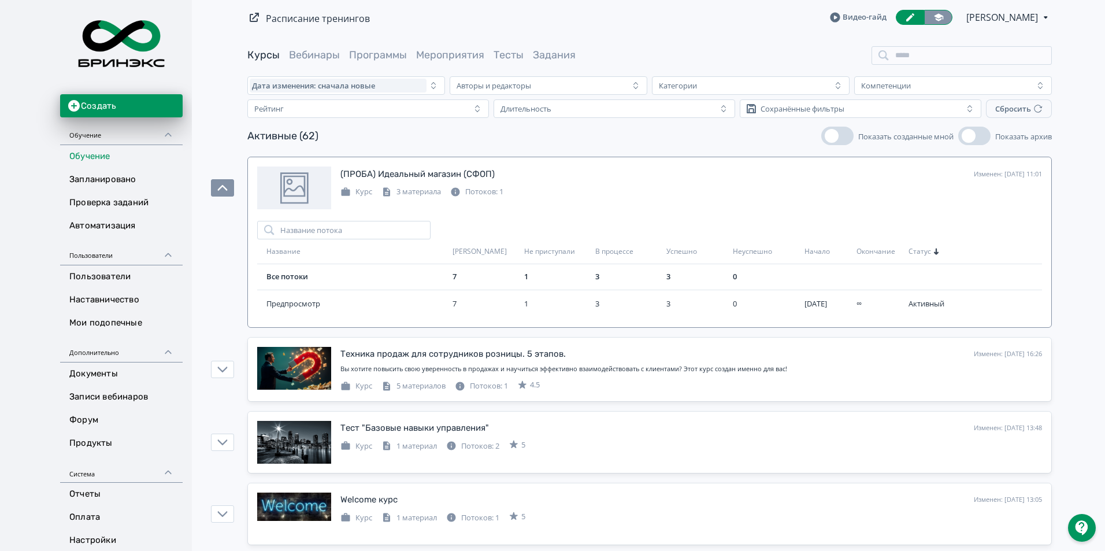
click at [942, 18] on icon at bounding box center [938, 17] width 9 height 8
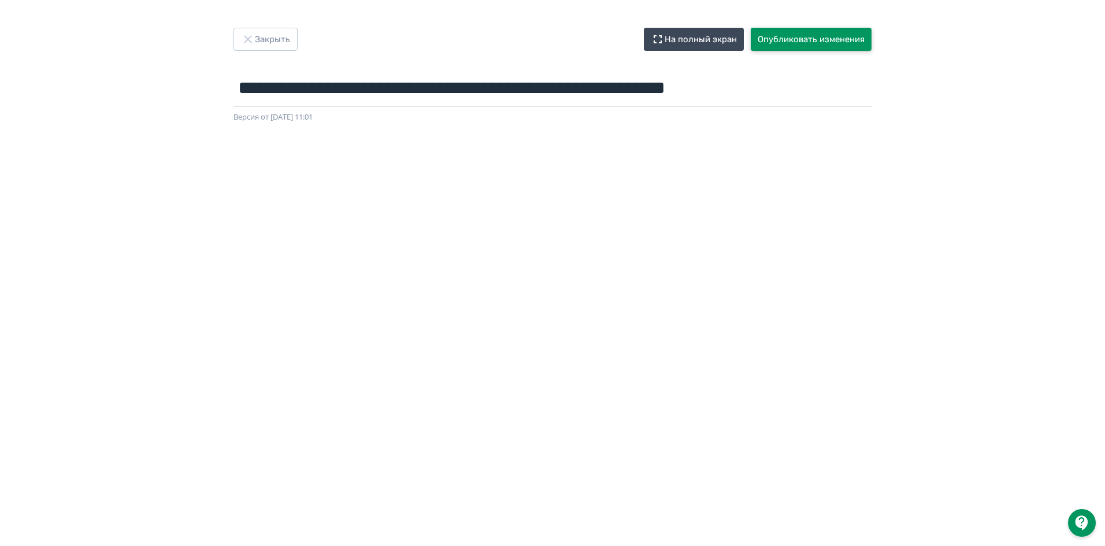
click at [832, 39] on button "Опубликовать изменения" at bounding box center [811, 39] width 121 height 23
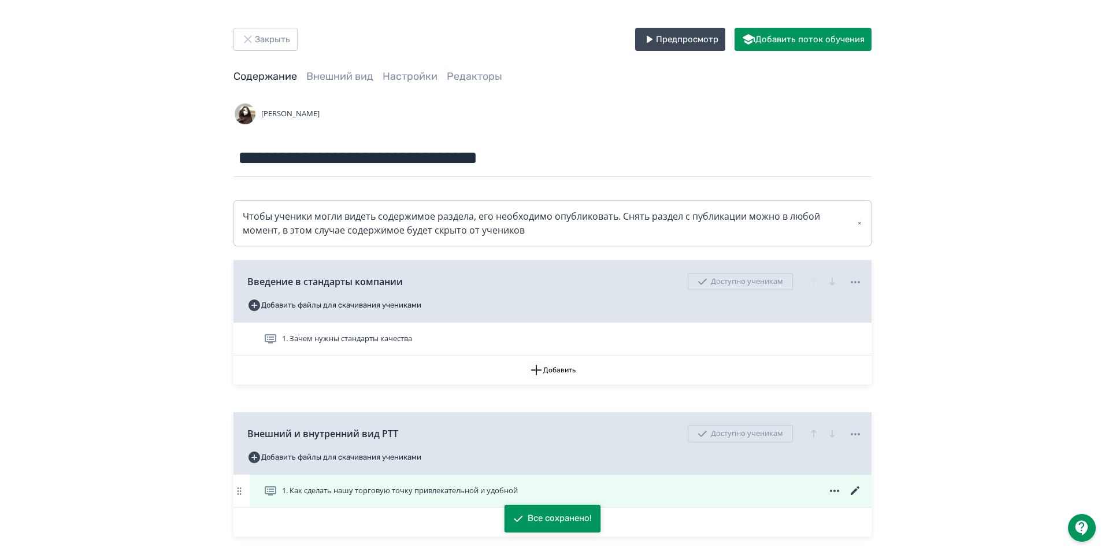
click at [853, 487] on icon at bounding box center [855, 491] width 14 height 14
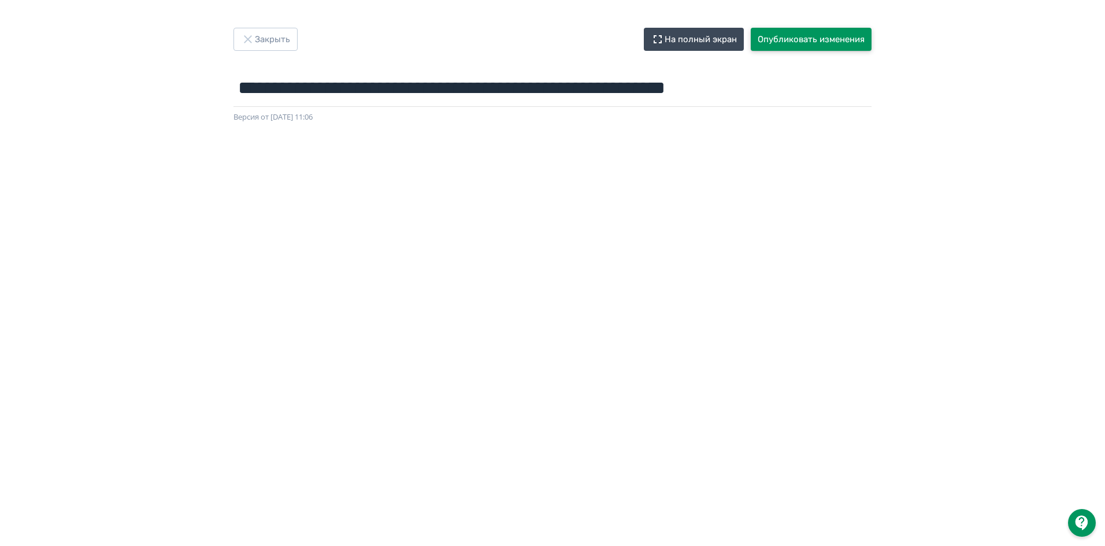
click at [796, 38] on button "Опубликовать изменения" at bounding box center [811, 39] width 121 height 23
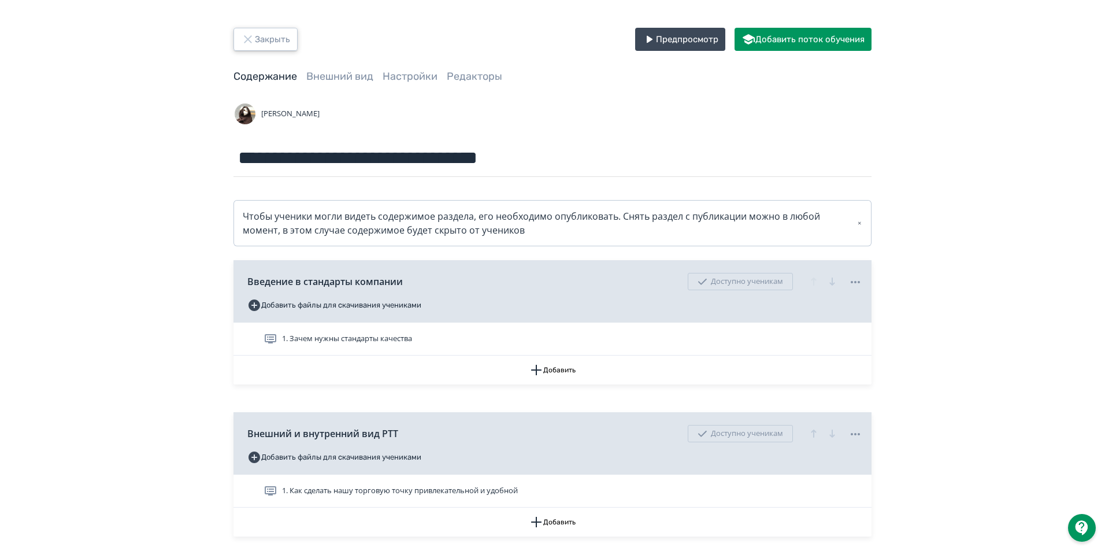
click at [275, 49] on button "Закрыть" at bounding box center [265, 39] width 64 height 23
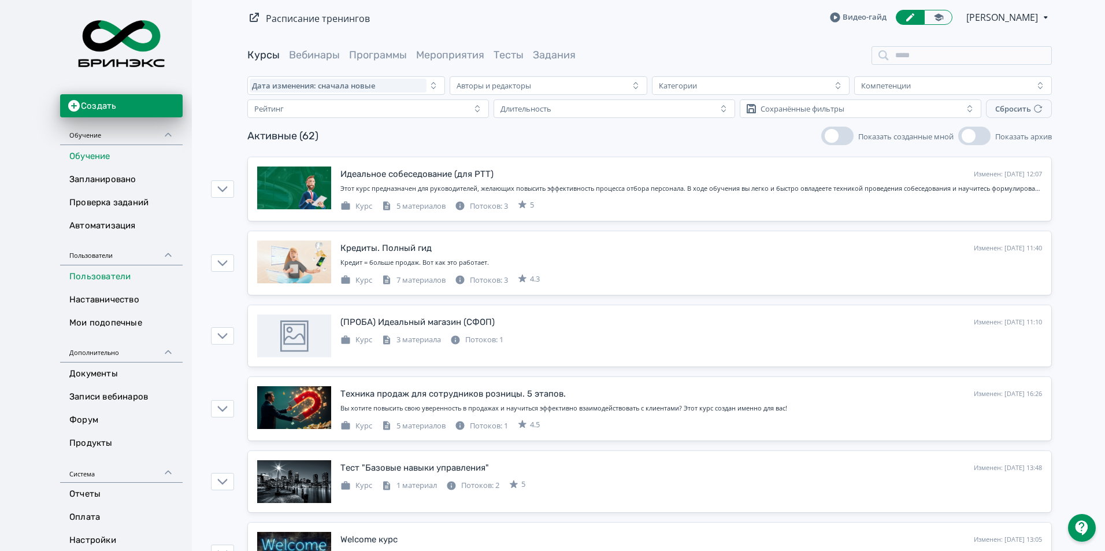
click at [120, 280] on link "Пользователи" at bounding box center [121, 276] width 123 height 23
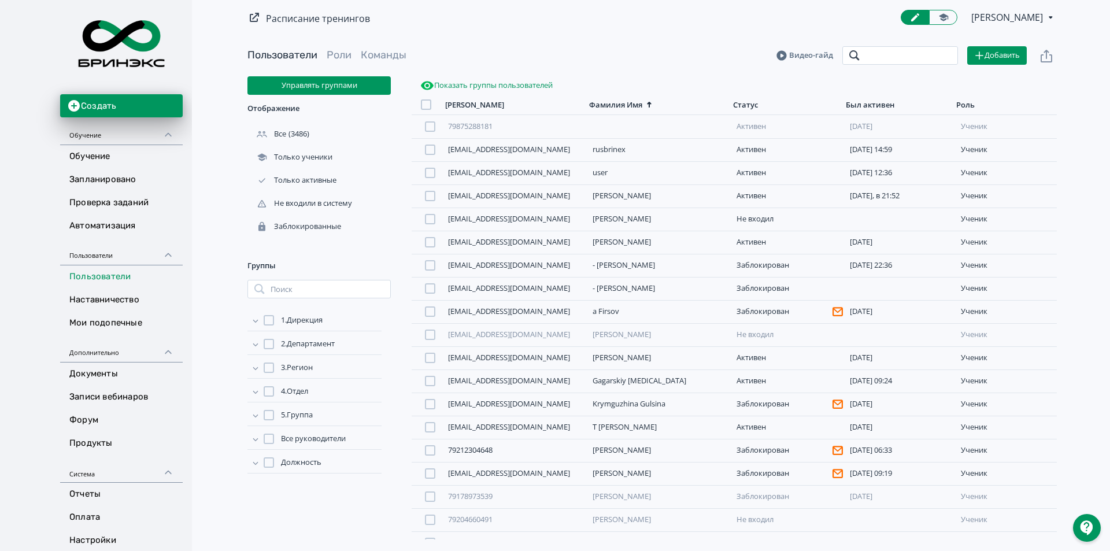
click at [896, 58] on input "search" at bounding box center [900, 55] width 116 height 18
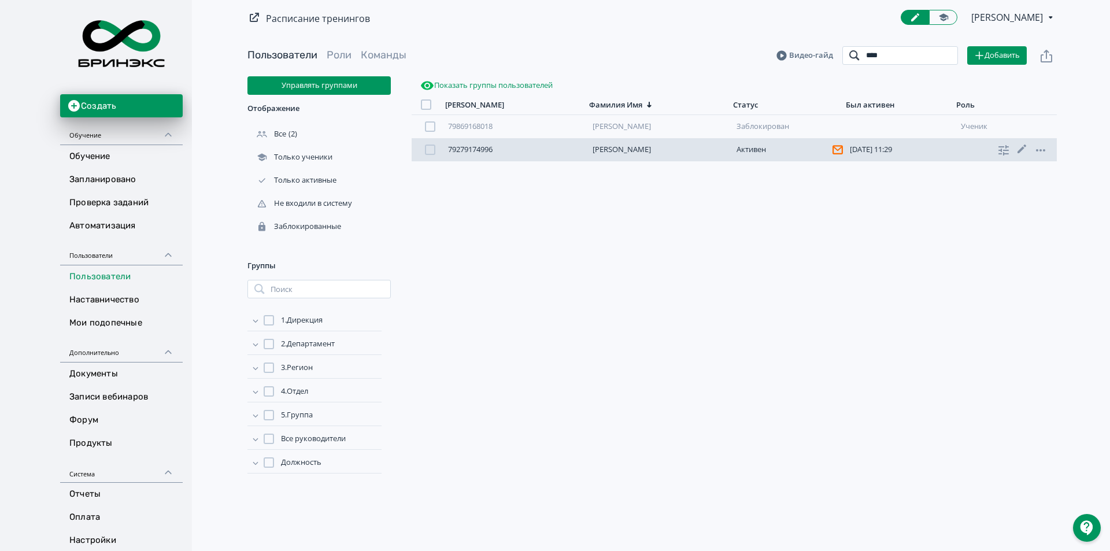
type input "****"
click at [472, 150] on link "79279174996" at bounding box center [470, 149] width 44 height 10
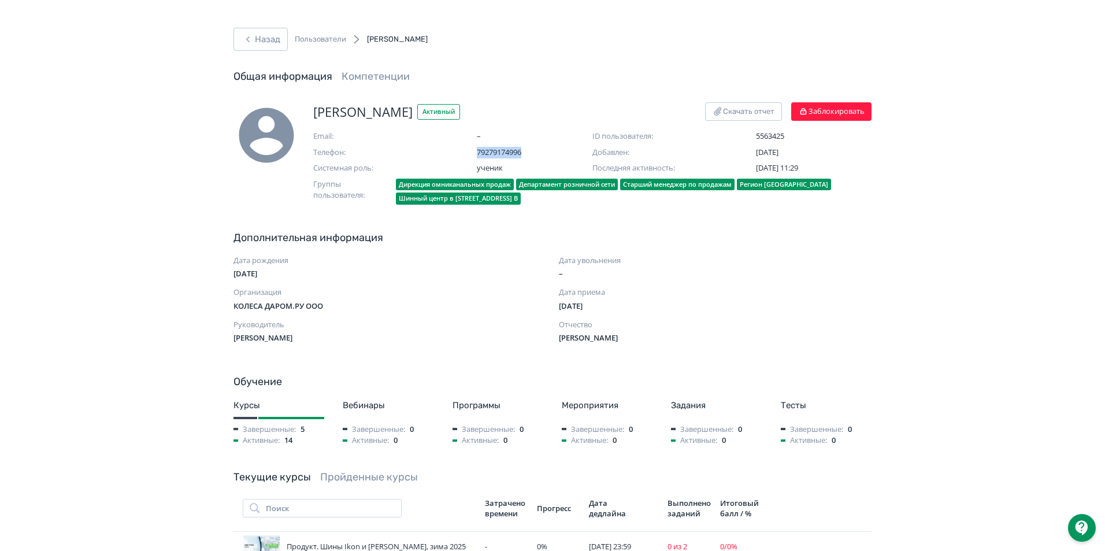
drag, startPoint x: 532, startPoint y: 150, endPoint x: 477, endPoint y: 154, distance: 55.6
click at [477, 154] on span "79279174996" at bounding box center [535, 153] width 116 height 12
copy span "79279174996"
click at [261, 50] on button "Назад" at bounding box center [260, 39] width 54 height 23
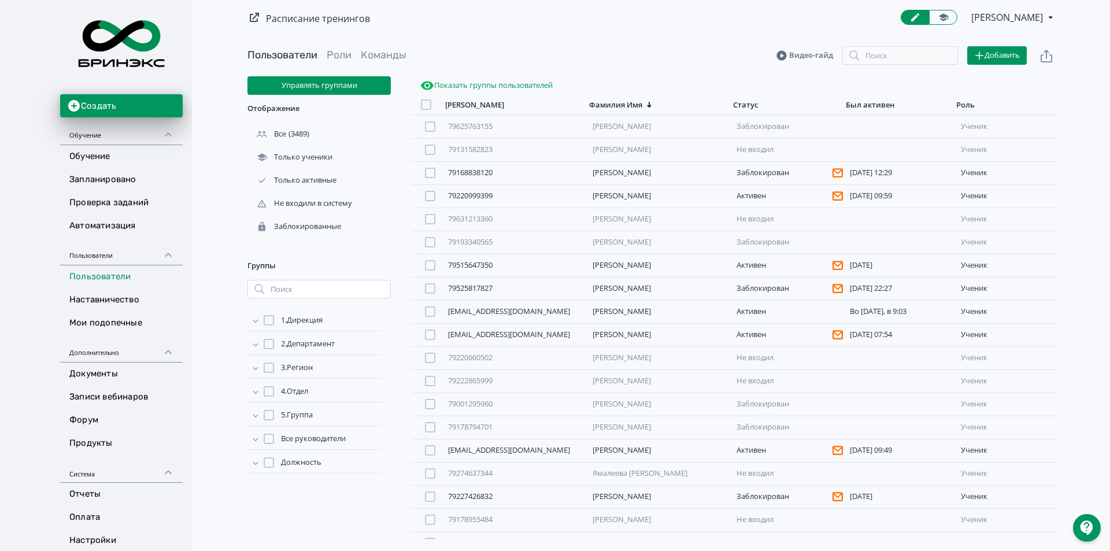
click at [60, 150] on div "Создать Обучение Обучение Запланировано Проверка заданий Автоматизация Пользова…" at bounding box center [96, 291] width 192 height 582
click at [72, 156] on link "Обучение" at bounding box center [121, 156] width 123 height 23
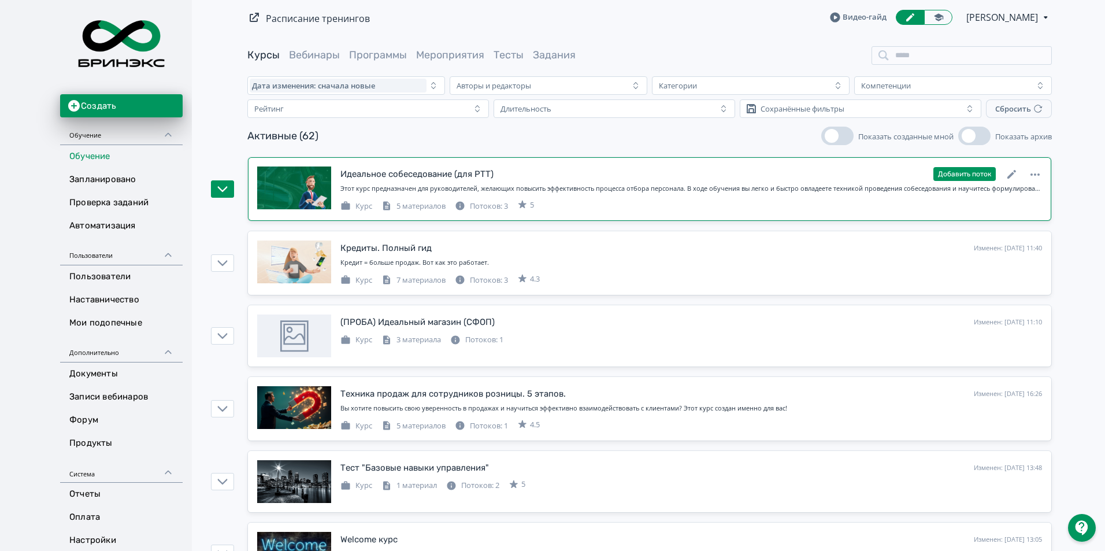
click at [469, 173] on div "Идеальное собеседование (для РТТ)" at bounding box center [416, 174] width 153 height 13
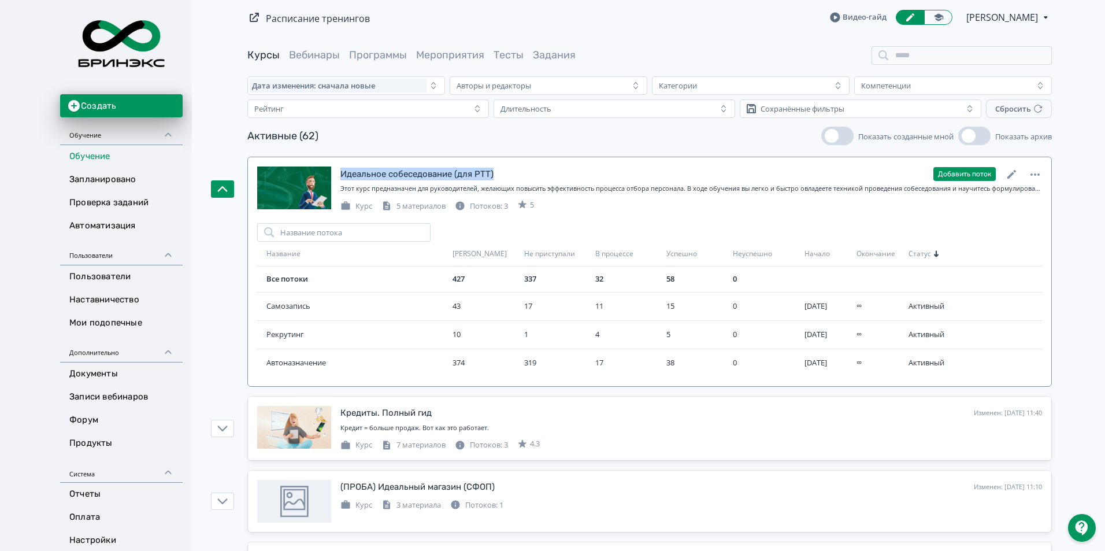
drag, startPoint x: 513, startPoint y: 178, endPoint x: 337, endPoint y: 172, distance: 175.2
click at [337, 172] on div "Идеальное собеседование (для РТТ) Изменен: 22.08.2025 в 12:08 Добавить поток Эт…" at bounding box center [649, 188] width 785 height 45
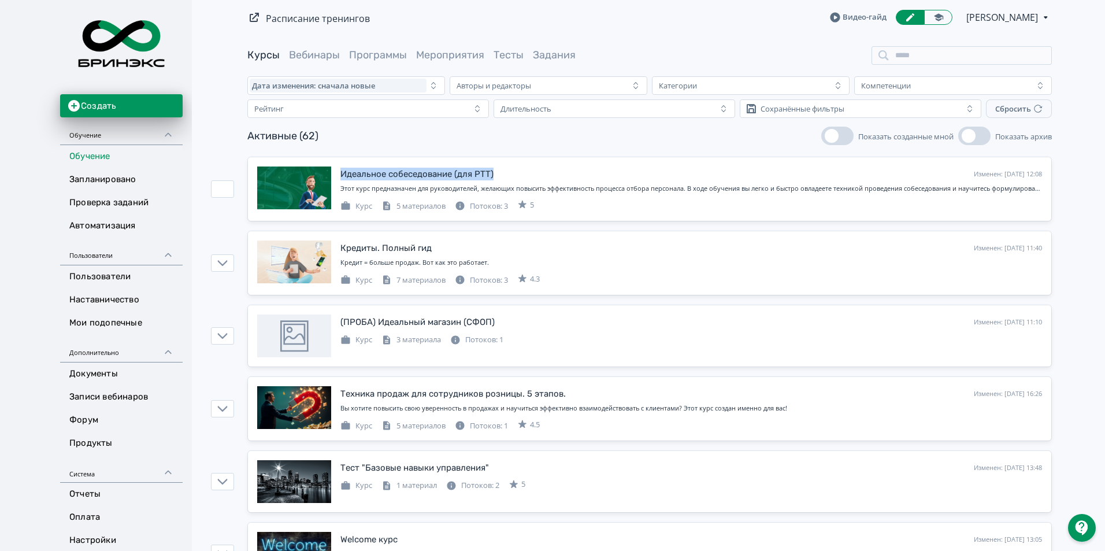
copy div "Идеальное собеседование (для РТТ)"
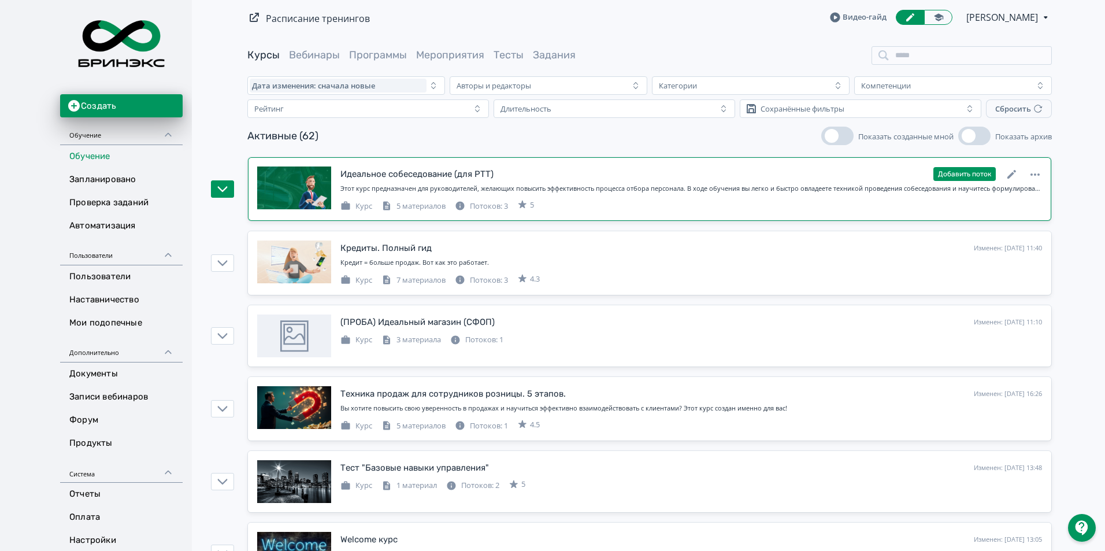
click at [548, 190] on div "Этот курс предназначен для руководителей, желающих повысить эффективность проце…" at bounding box center [691, 189] width 702 height 10
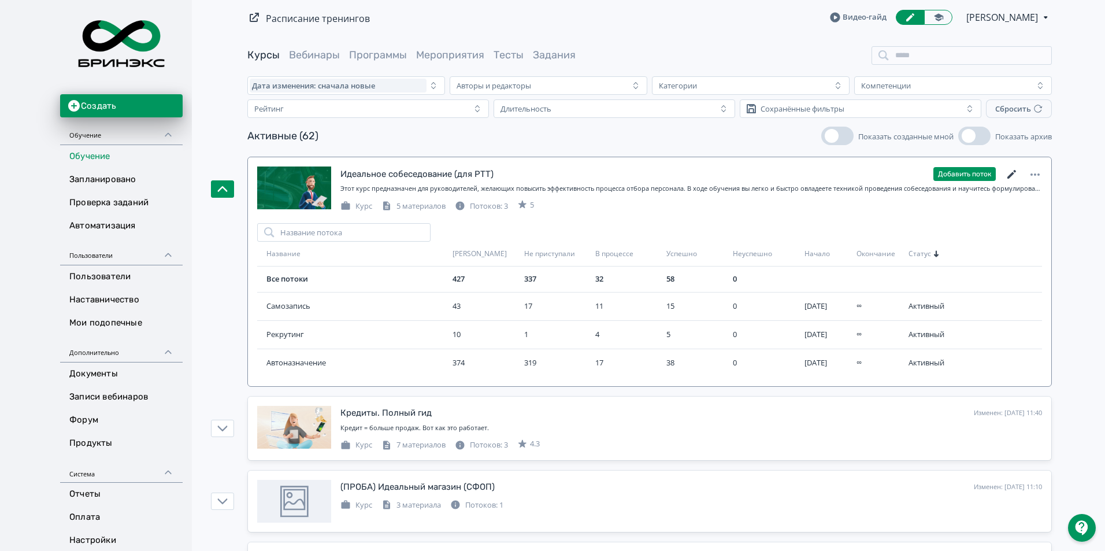
click at [1012, 174] on icon at bounding box center [1011, 174] width 9 height 9
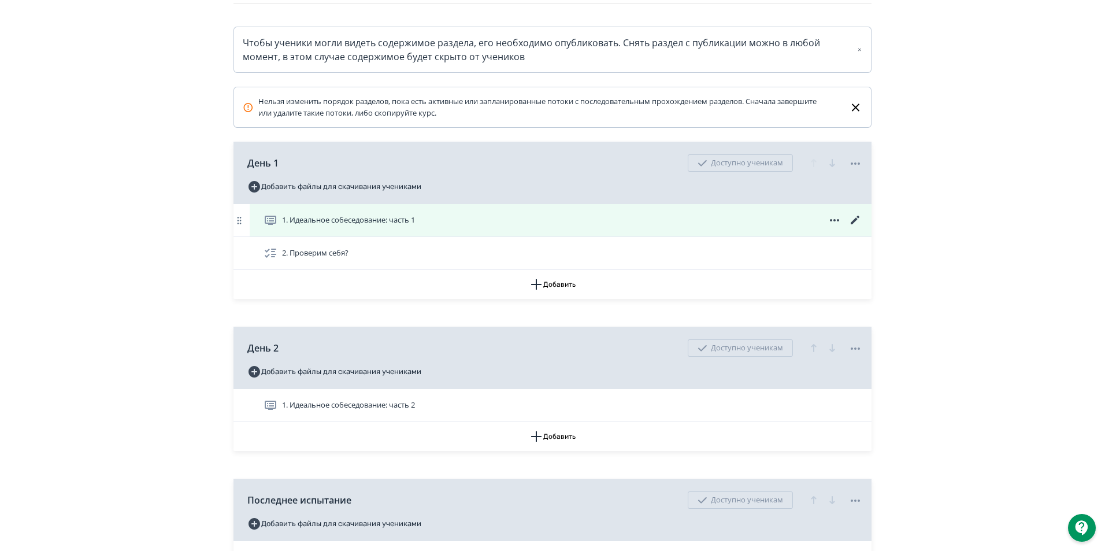
scroll to position [231, 0]
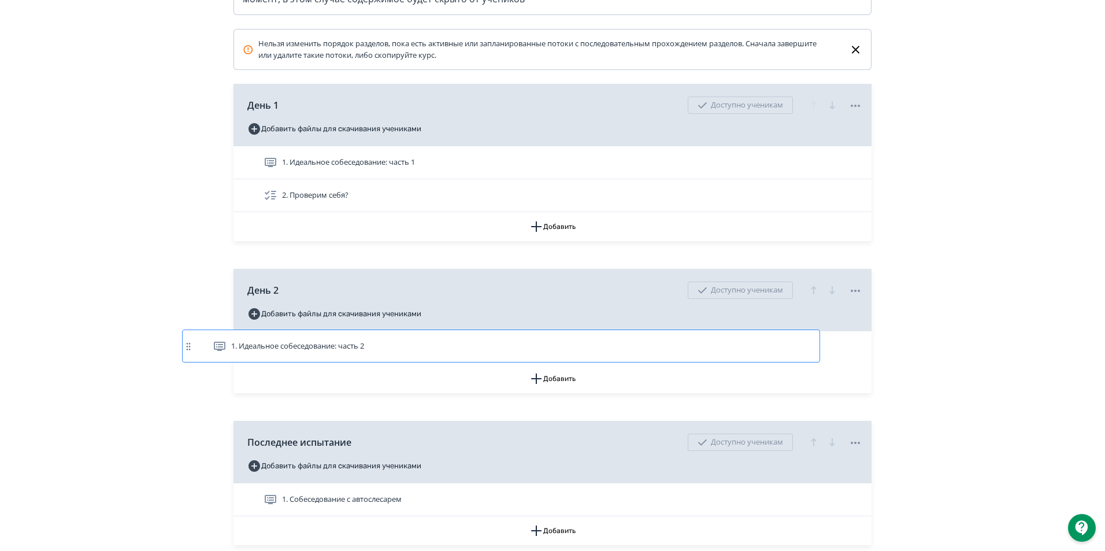
drag, startPoint x: 452, startPoint y: 349, endPoint x: 404, endPoint y: 347, distance: 48.6
click at [404, 347] on div "1. Идеальное собеседование: часть 2" at bounding box center [552, 347] width 638 height 33
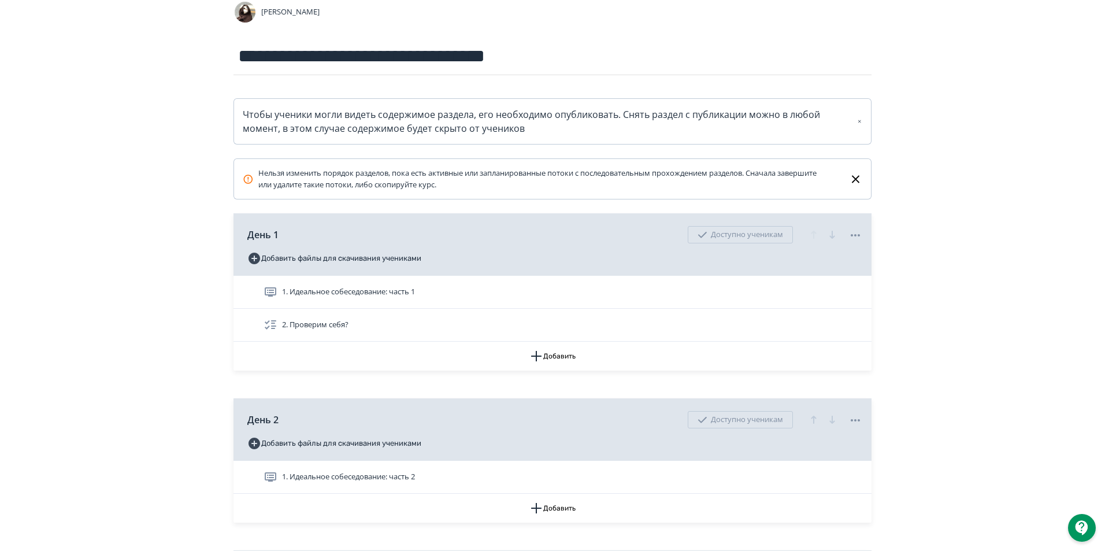
scroll to position [0, 0]
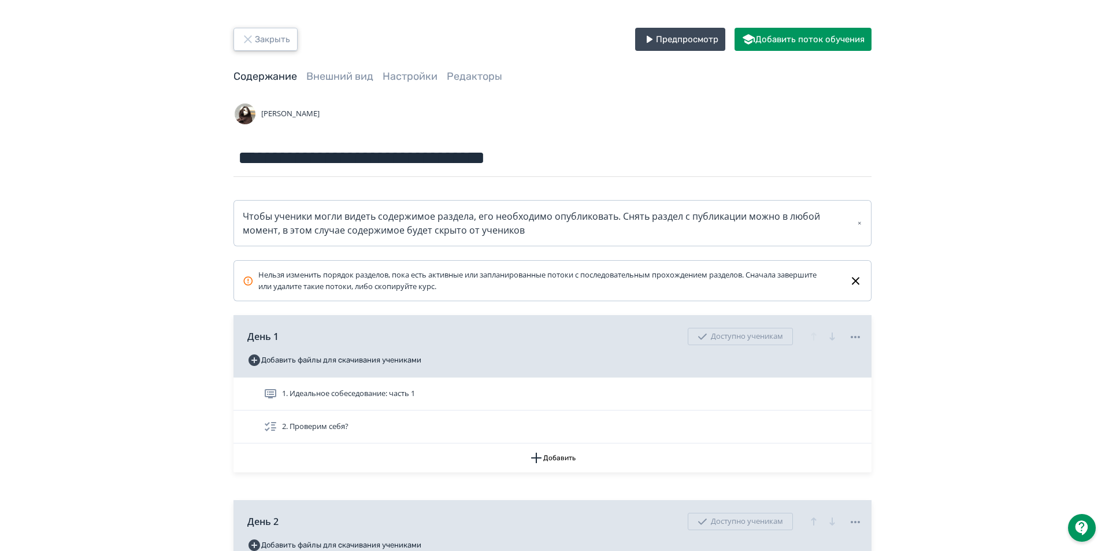
click at [255, 43] on button "Закрыть" at bounding box center [265, 39] width 64 height 23
